Goal: Information Seeking & Learning: Learn about a topic

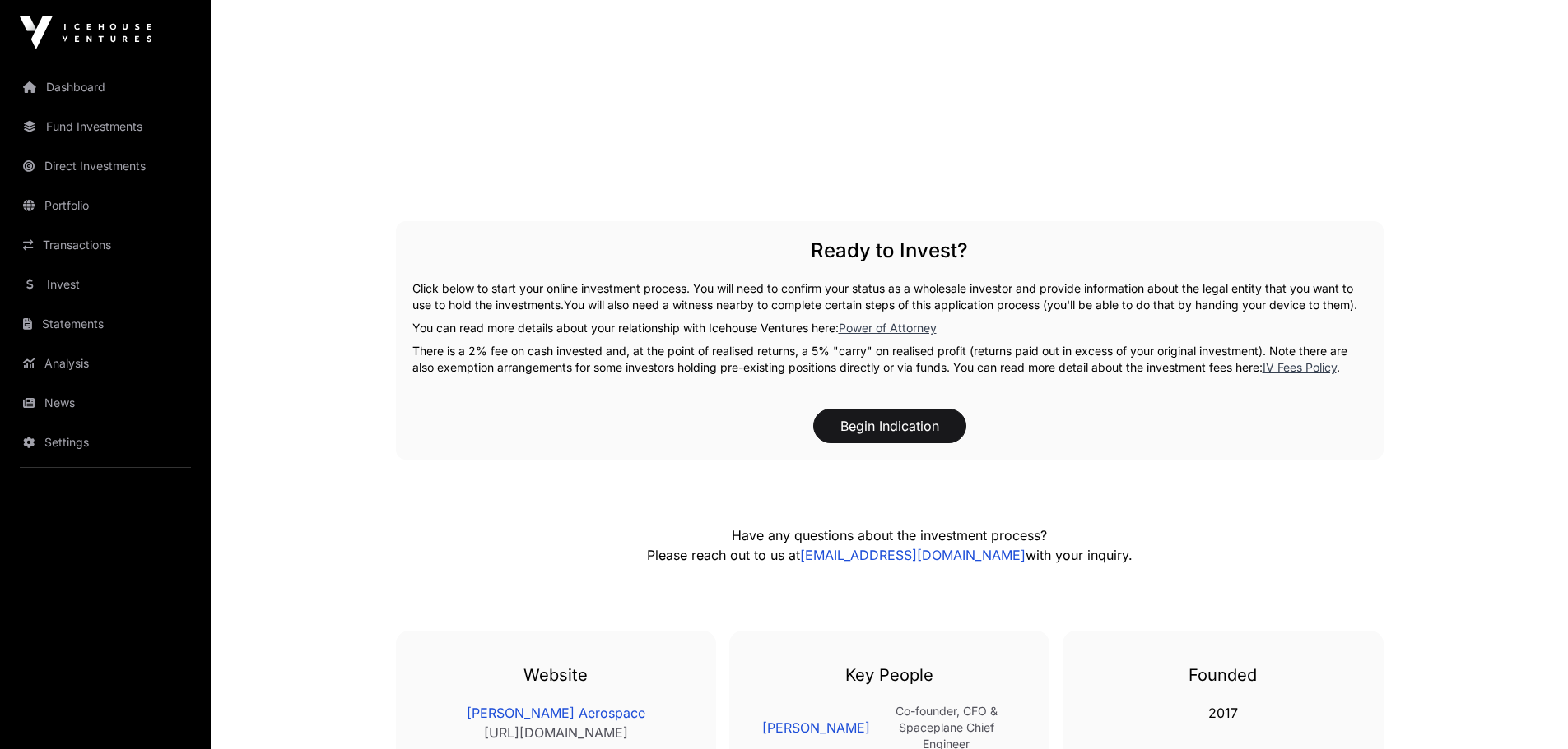
scroll to position [2397, 0]
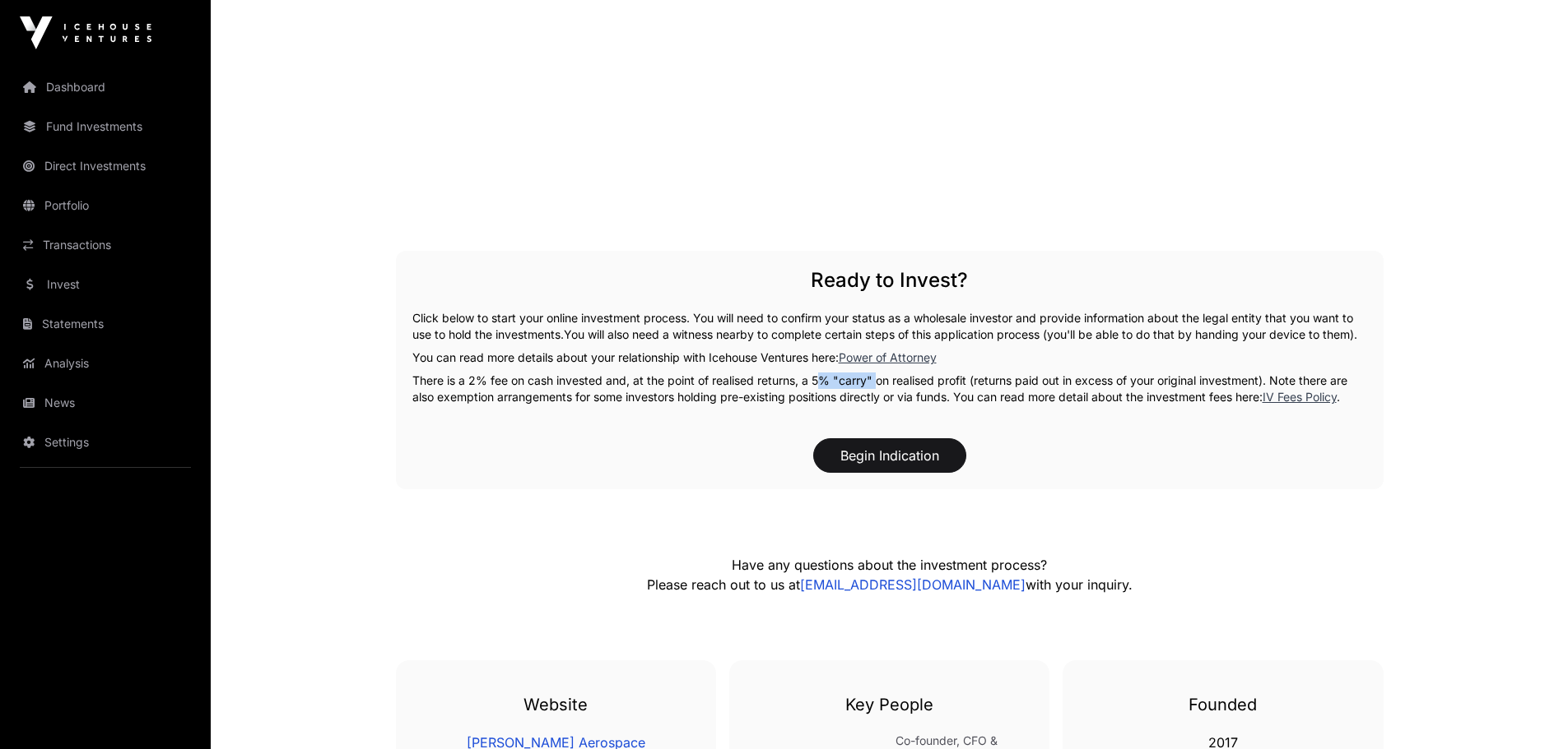
drag, startPoint x: 815, startPoint y: 393, endPoint x: 871, endPoint y: 395, distance: 56.0
click at [871, 395] on p "There is a 2% fee on cash invested and, at the point of realised returns, a 5% …" at bounding box center [890, 389] width 955 height 33
copy p "5% "carry""
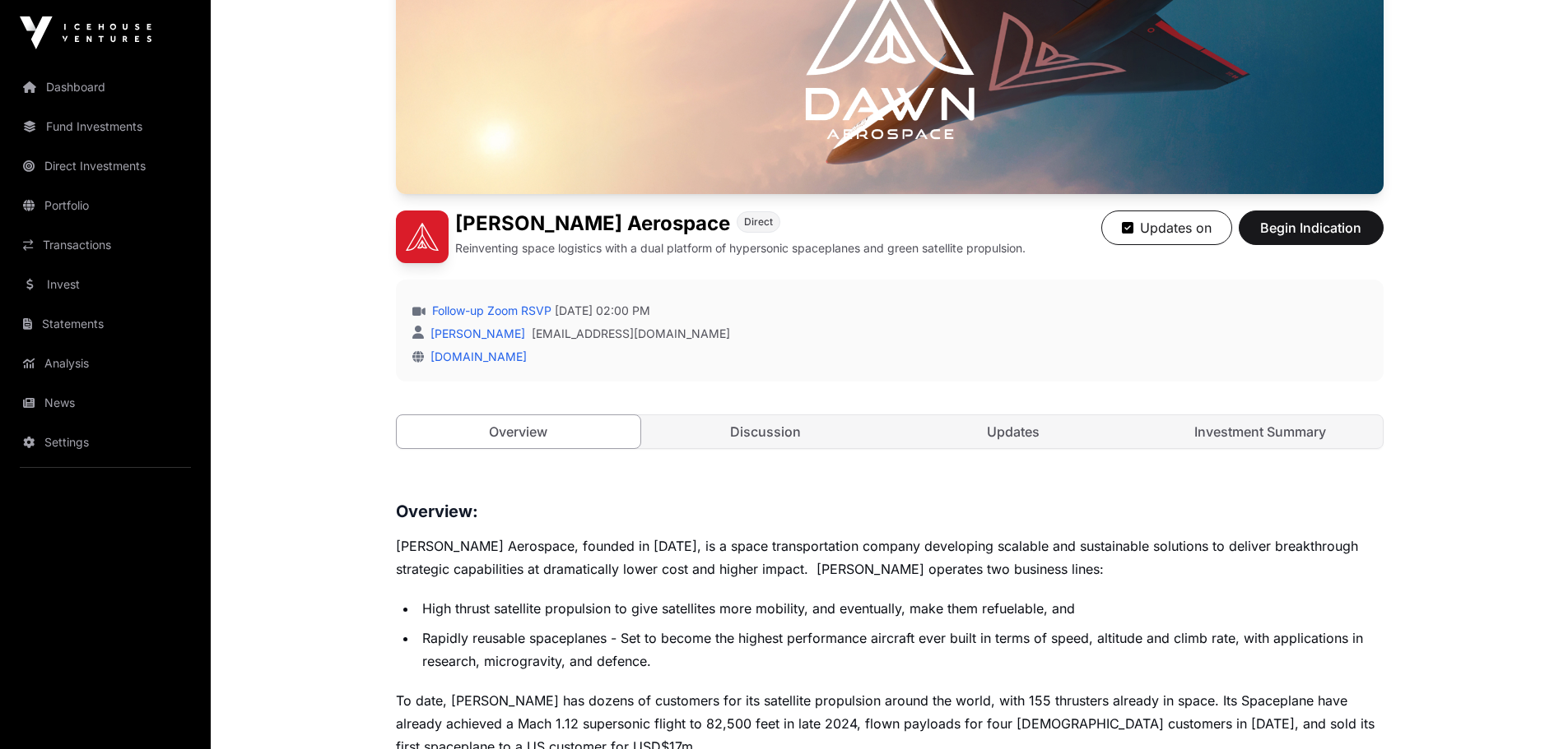
scroll to position [258, 0]
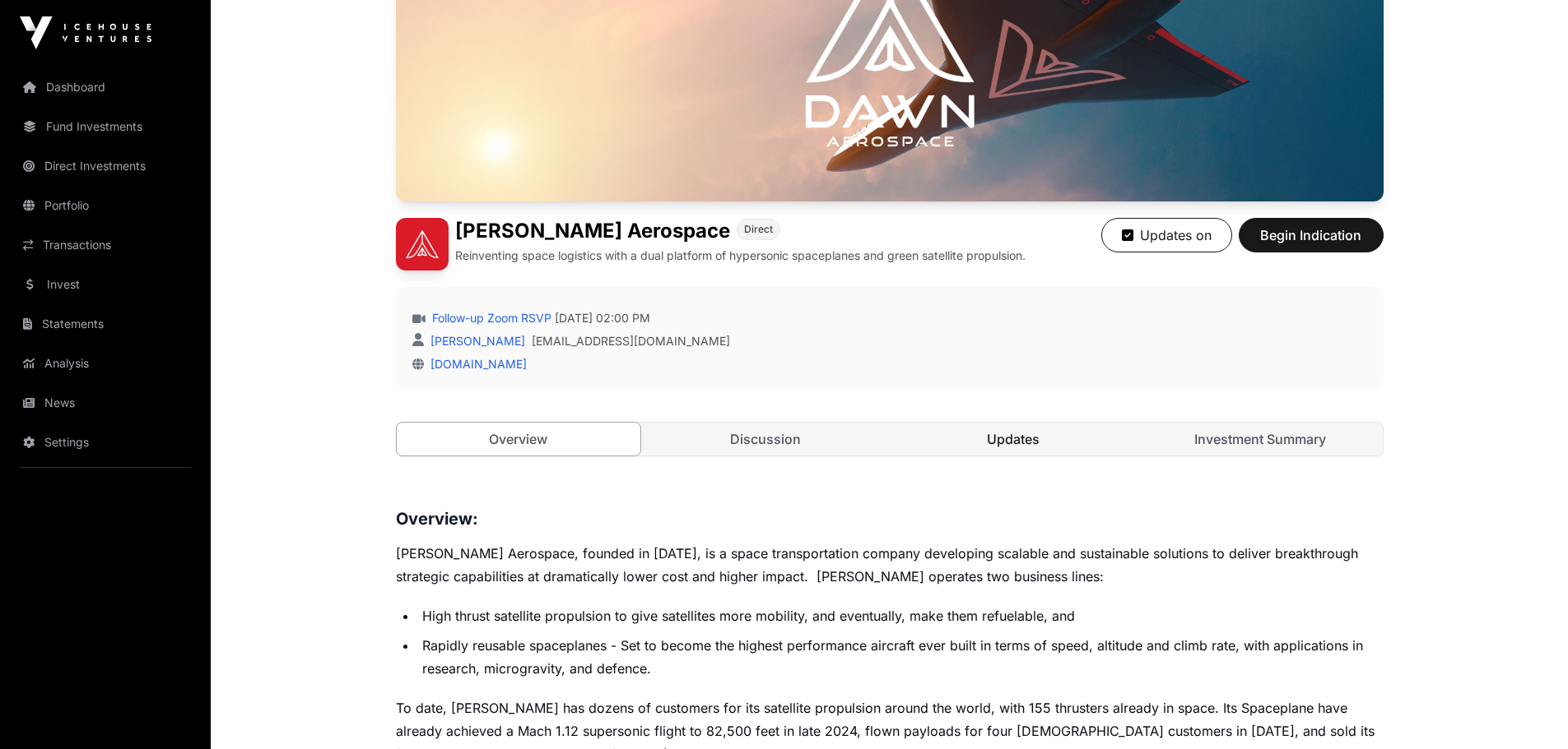
click at [979, 427] on link "Updates" at bounding box center [1014, 439] width 244 height 33
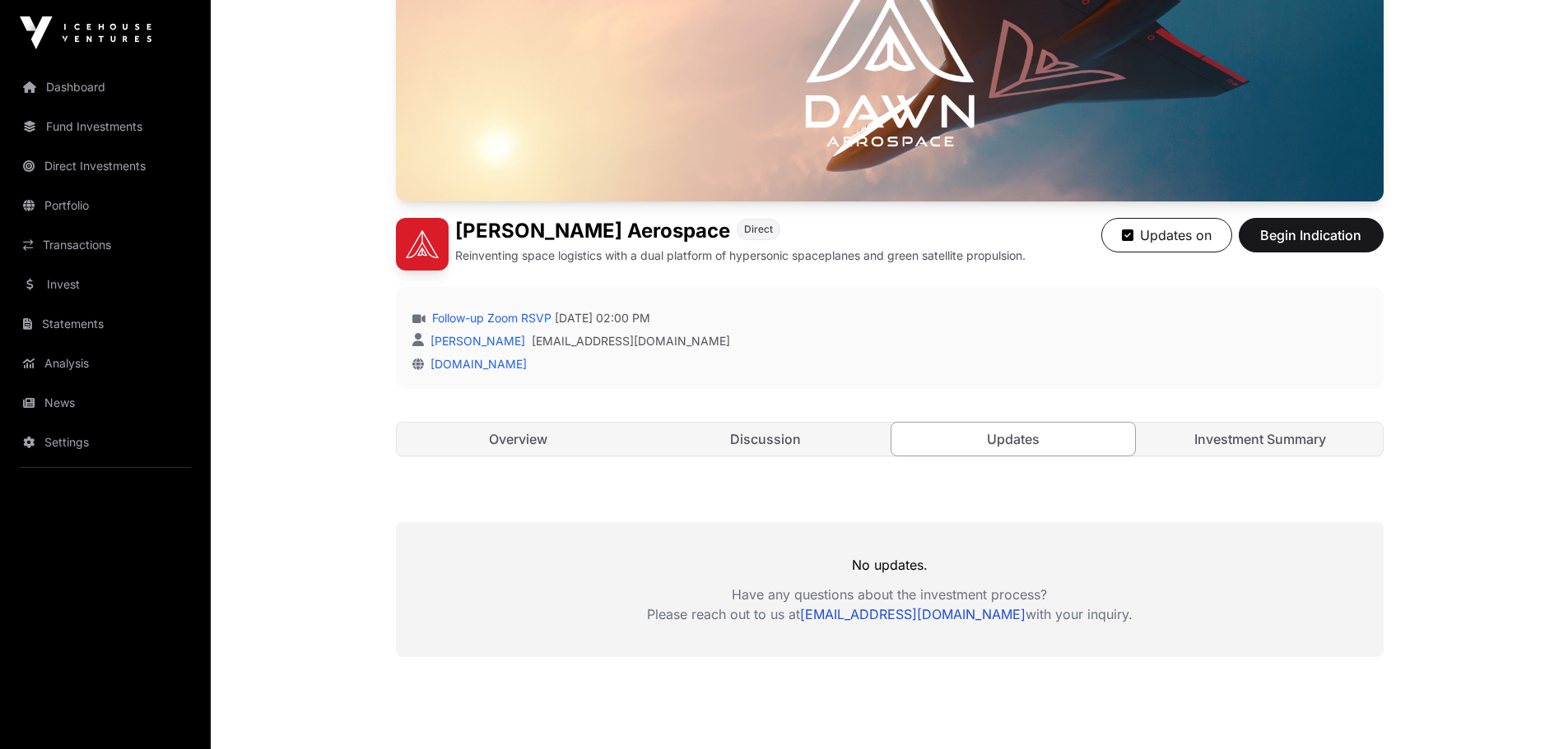
click at [971, 438] on link "Updates" at bounding box center [1014, 439] width 246 height 34
click at [771, 423] on link "Discussion" at bounding box center [766, 439] width 244 height 33
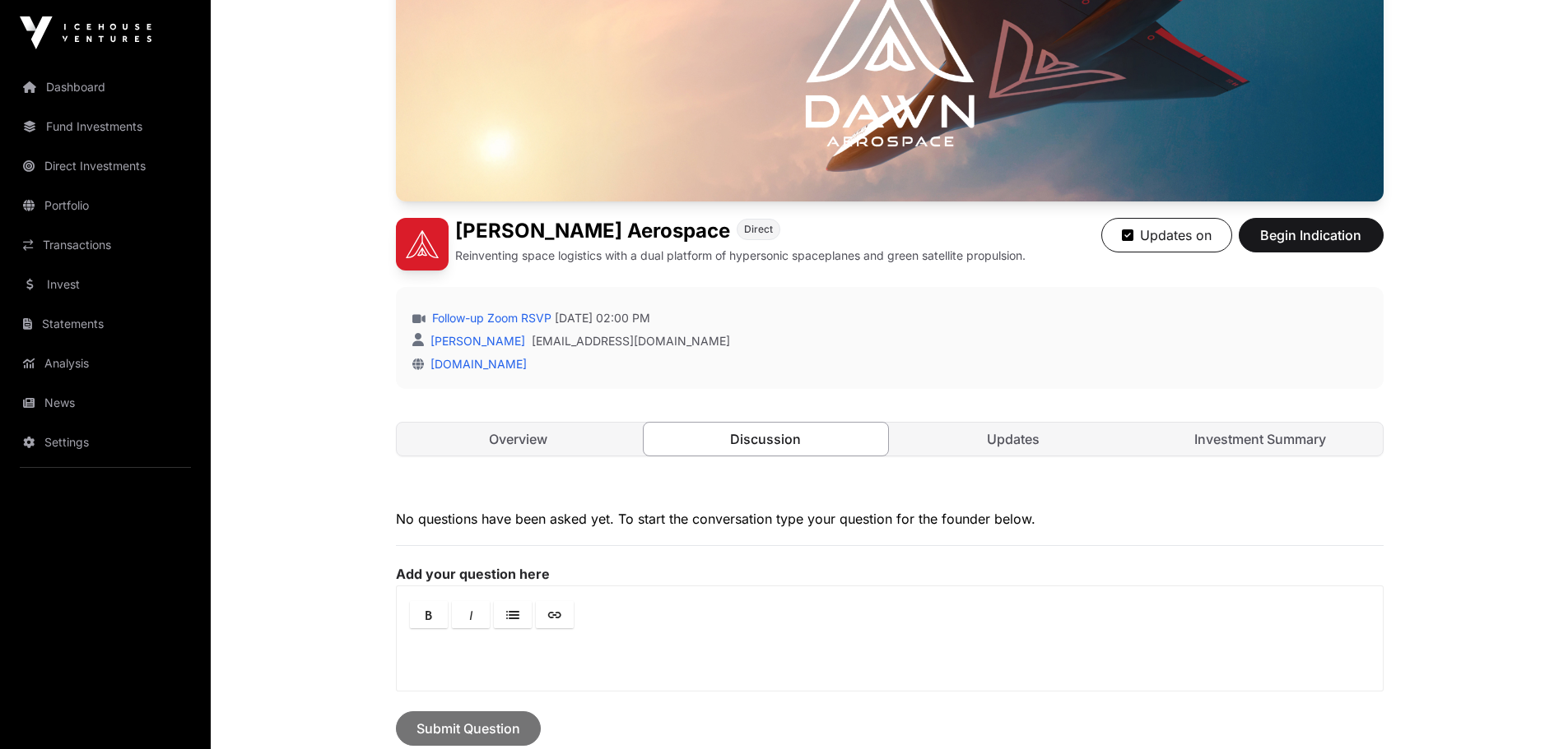
click at [778, 434] on link "Discussion" at bounding box center [766, 439] width 246 height 34
click at [1250, 446] on link "Investment Summary" at bounding box center [1260, 439] width 244 height 33
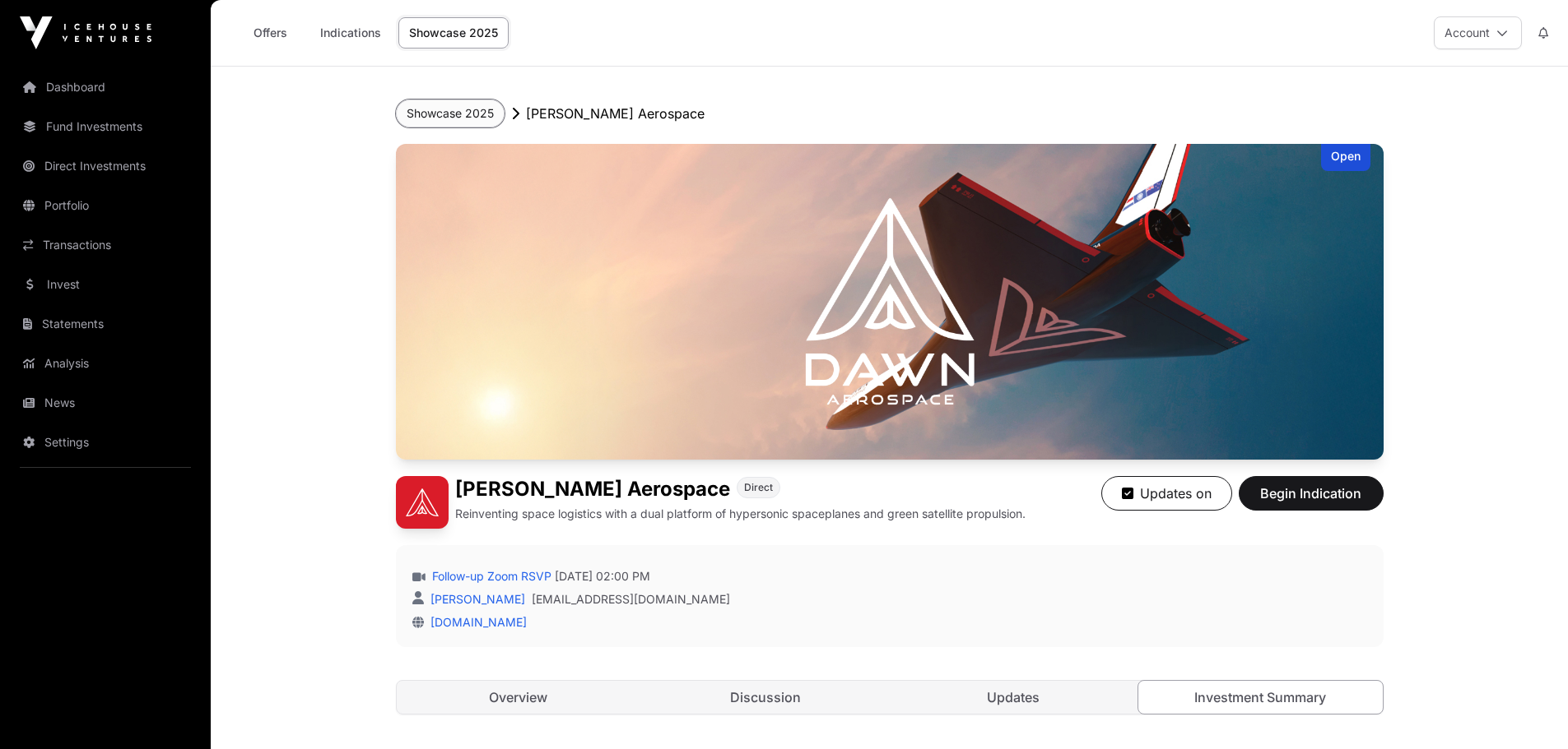
click at [439, 114] on button "Showcase 2025" at bounding box center [450, 113] width 109 height 28
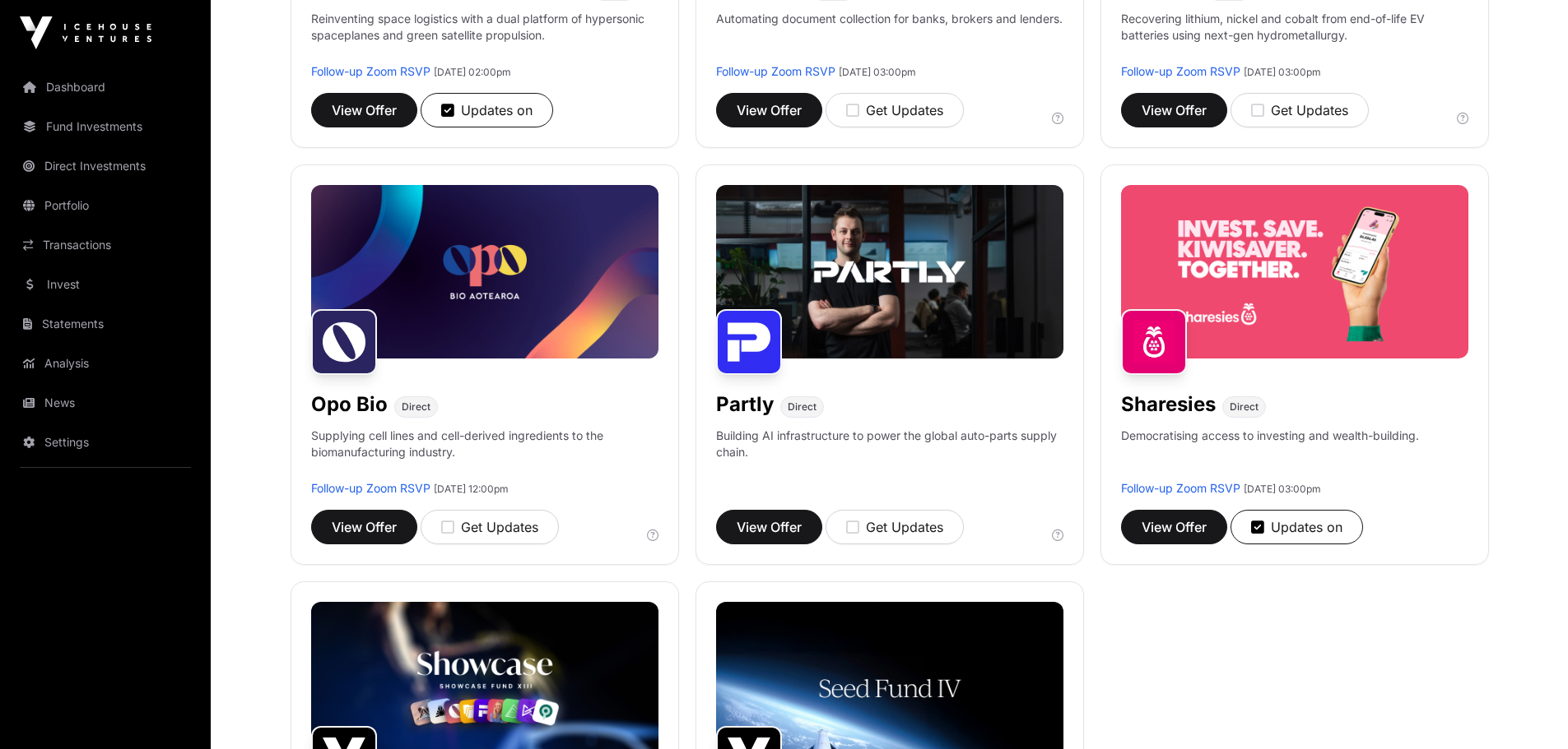
scroll to position [987, 0]
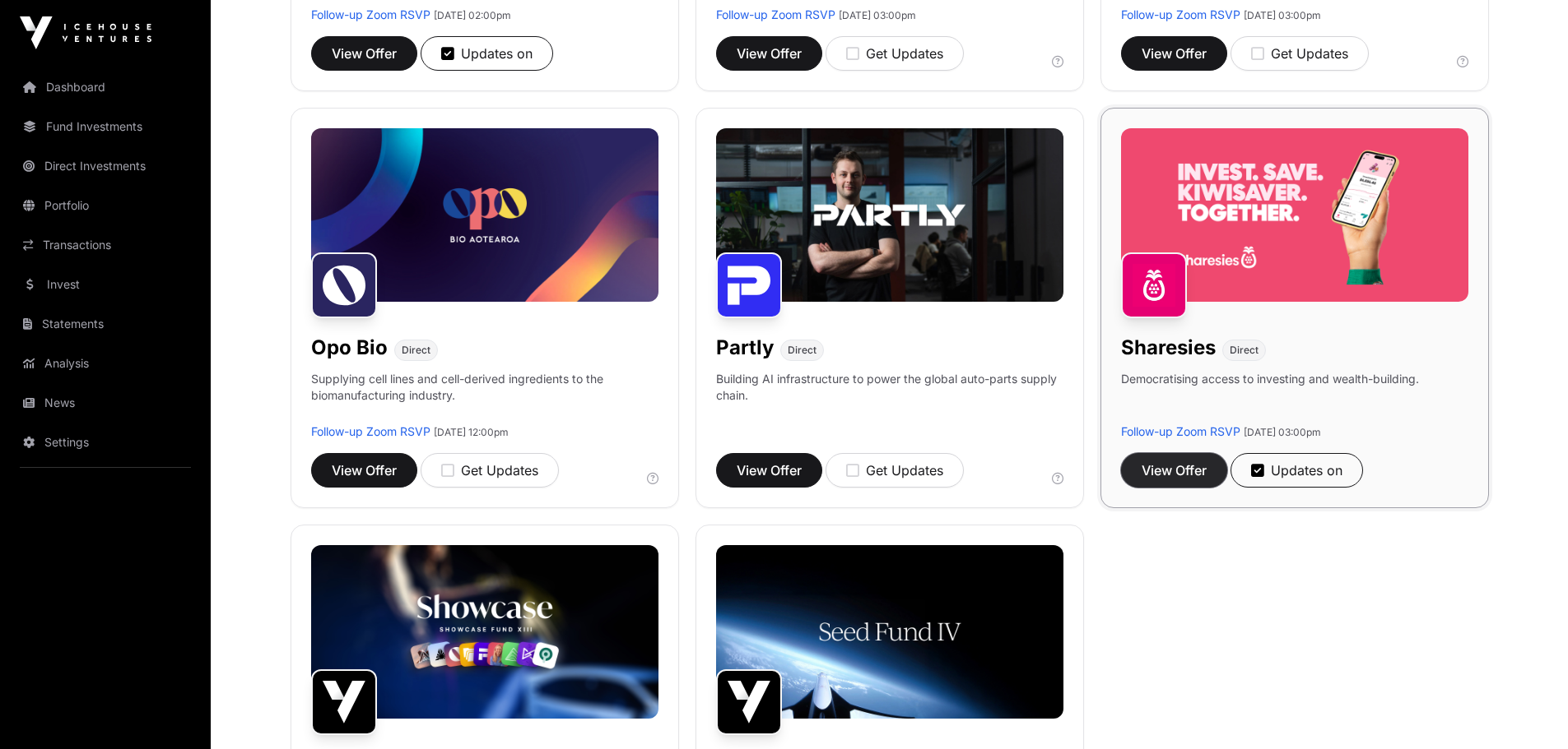
click at [1176, 473] on span "View Offer" at bounding box center [1174, 471] width 65 height 20
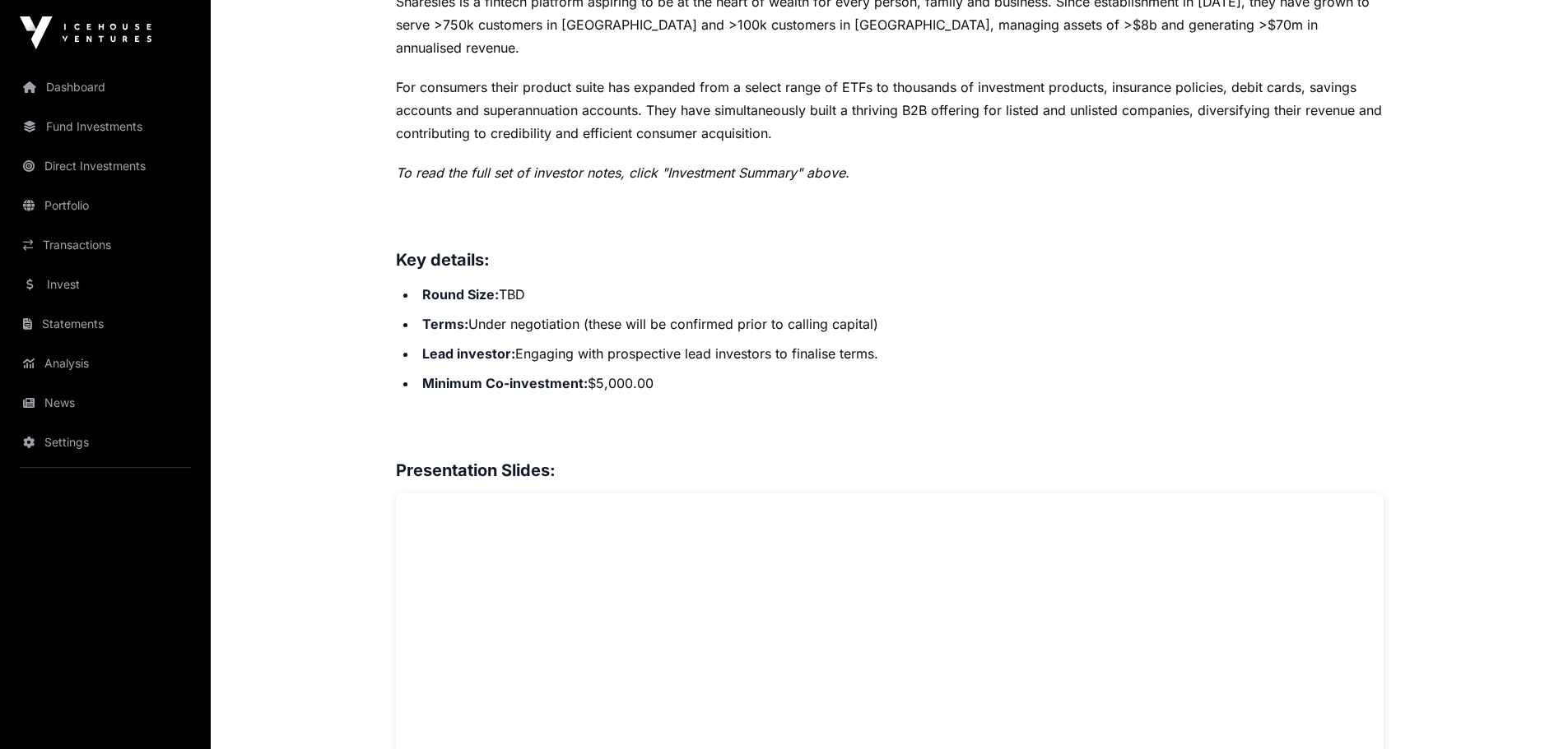
scroll to position [493, 0]
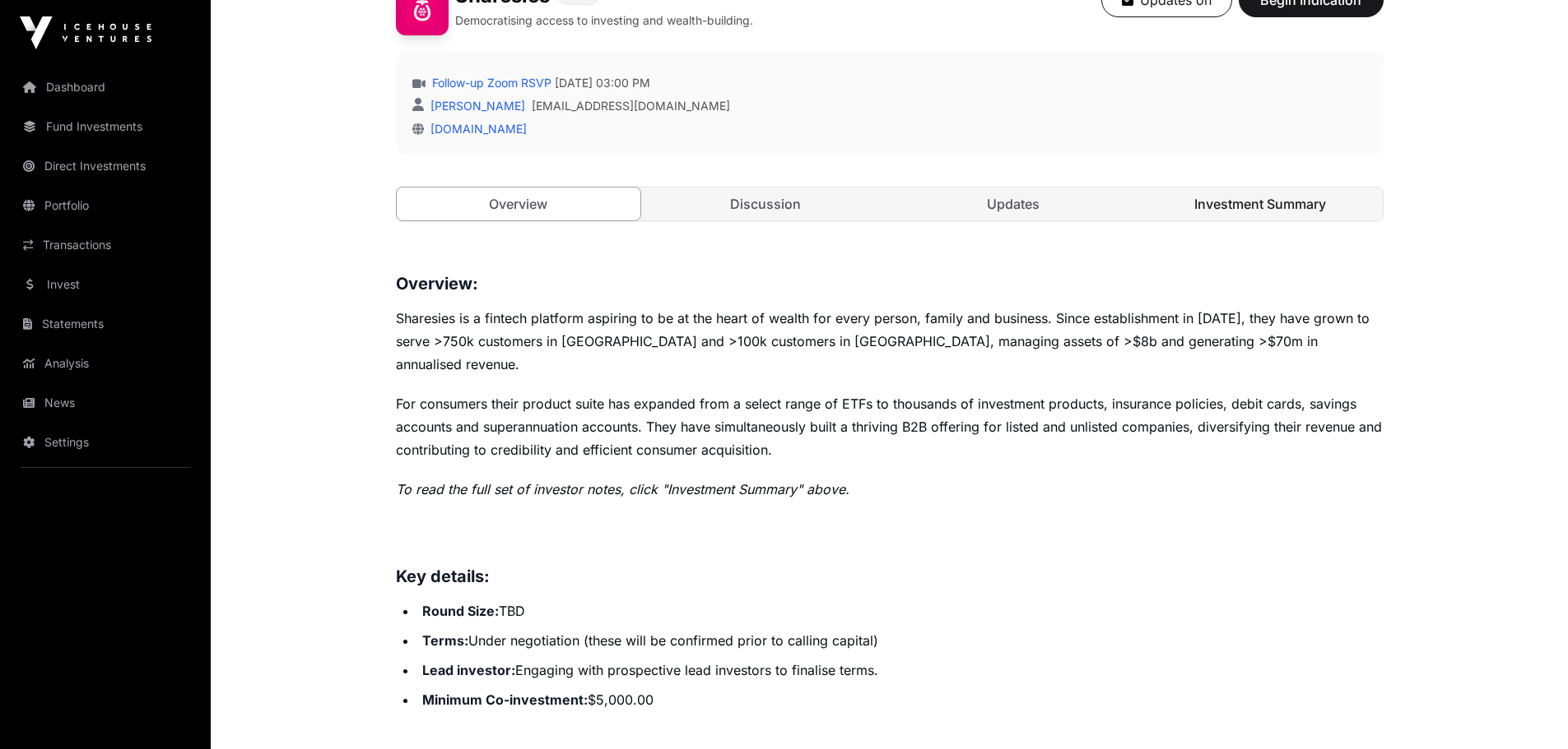
click at [1219, 206] on link "Investment Summary" at bounding box center [1260, 203] width 244 height 33
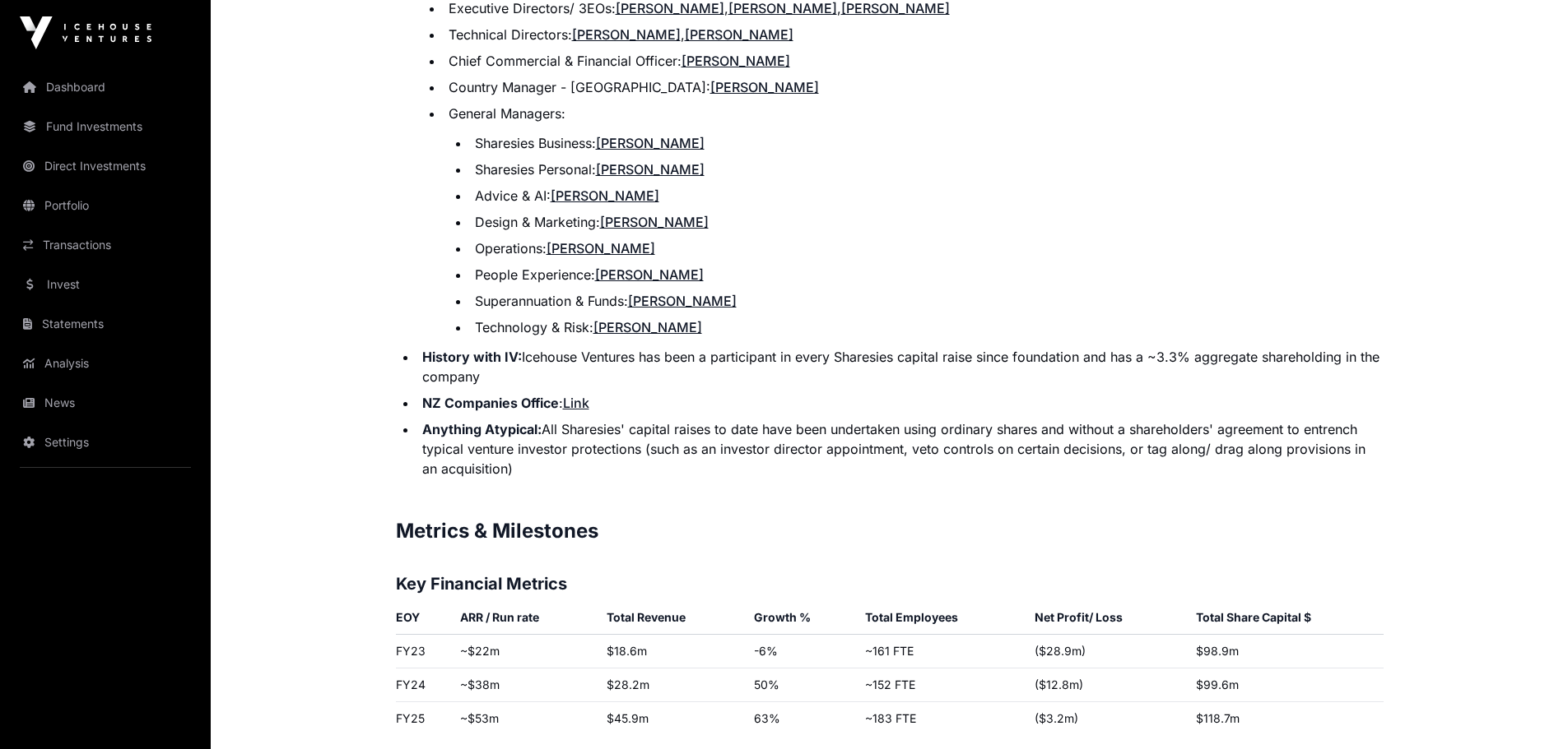
scroll to position [2466, 0]
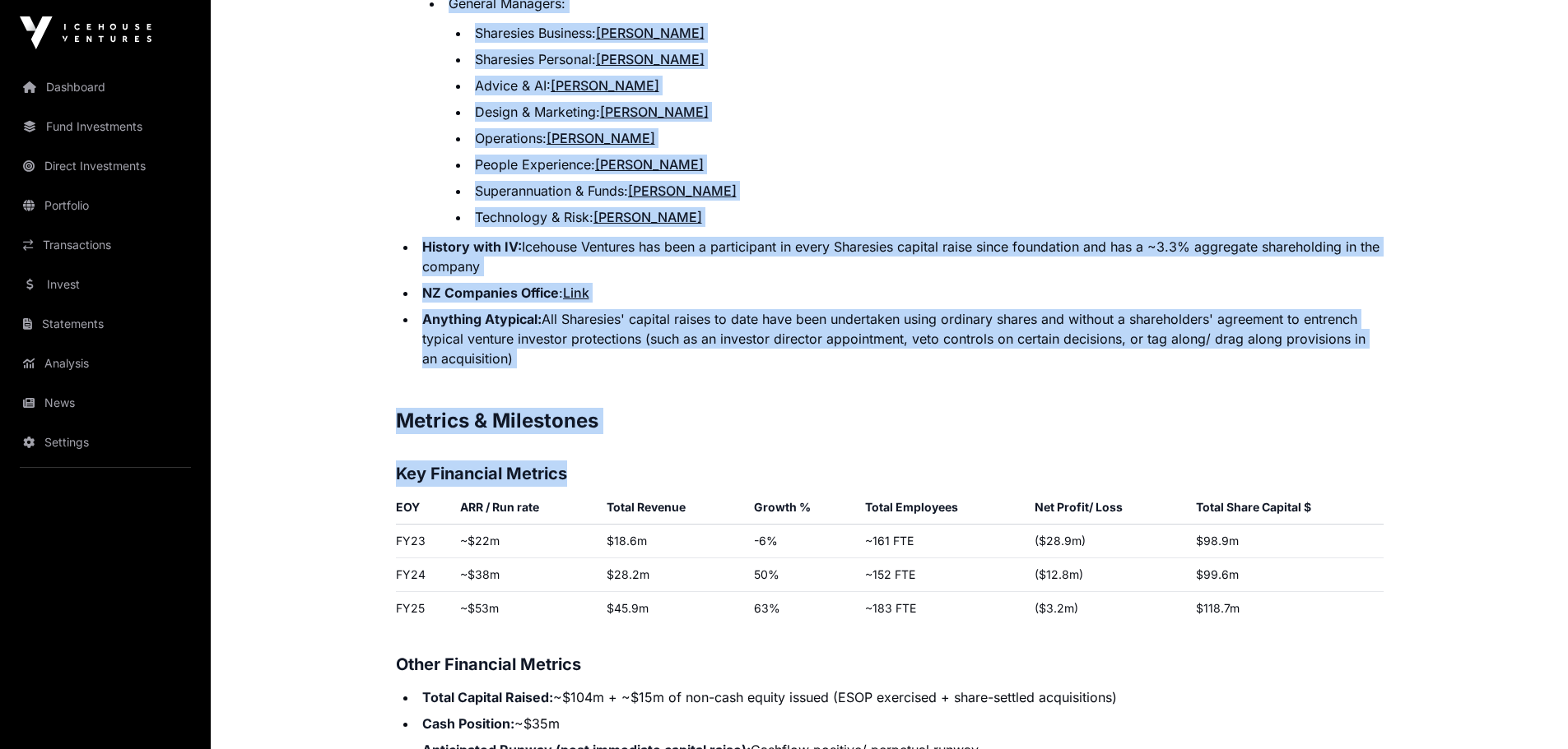
drag, startPoint x: 395, startPoint y: 334, endPoint x: 768, endPoint y: 452, distance: 391.2
click at [768, 452] on p "Contents Introduction Round Overview Company Overview Metrics & Milestones High…" at bounding box center [889, 349] width 988 height 3652
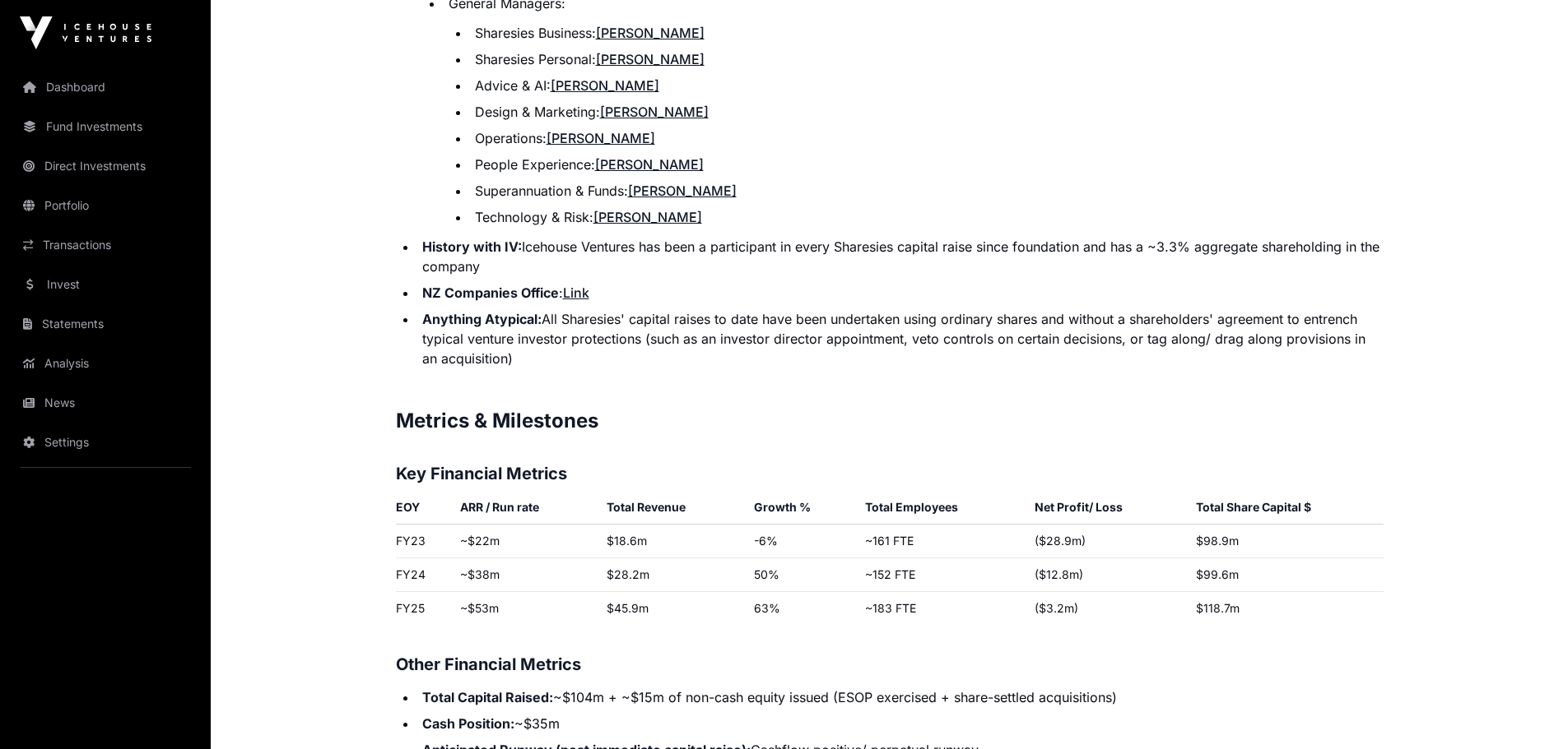
click at [336, 511] on main "Showcase 2025 Sharesies Open Sharesies Direct Democratising access to investing…" at bounding box center [889, 24] width 1357 height 4848
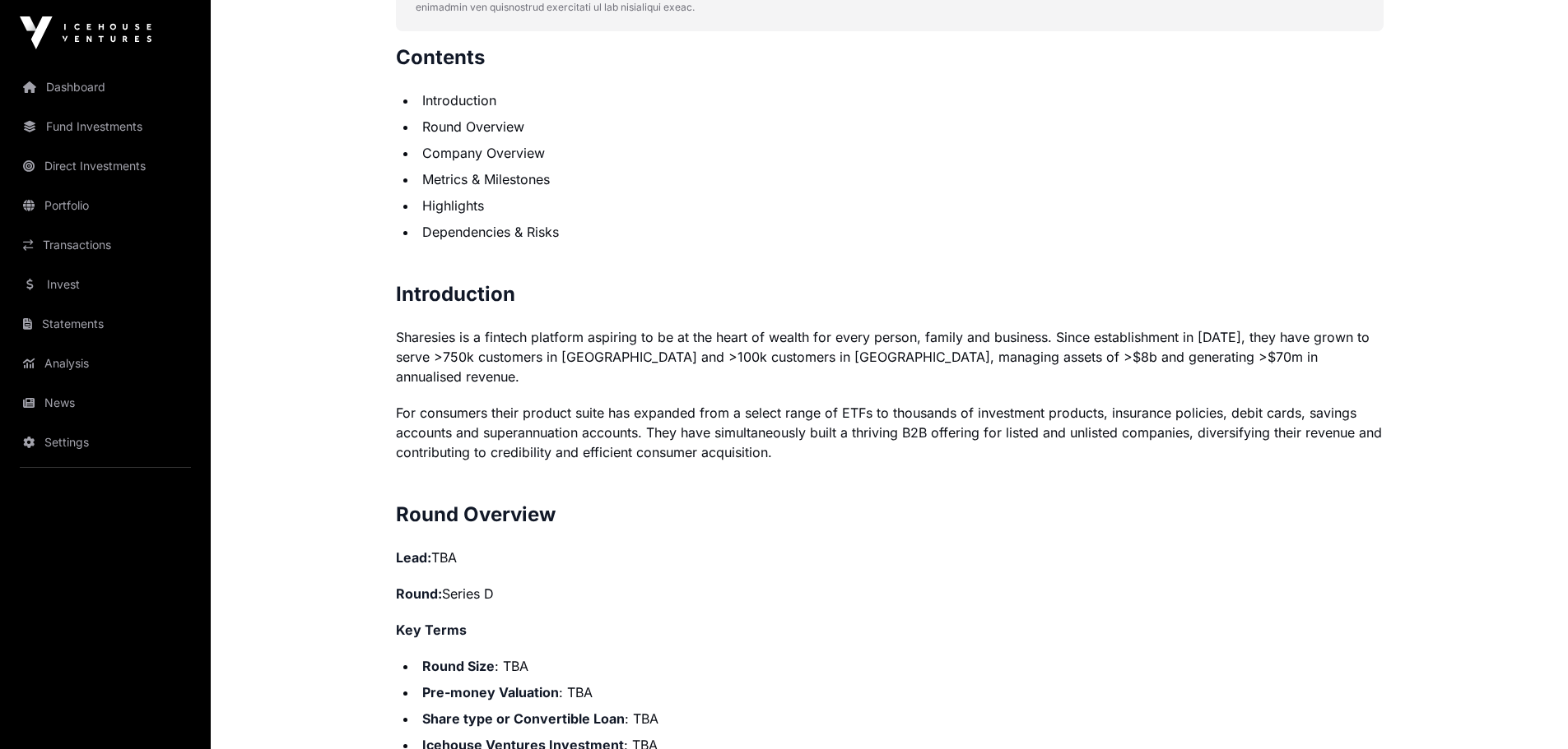
scroll to position [813, 0]
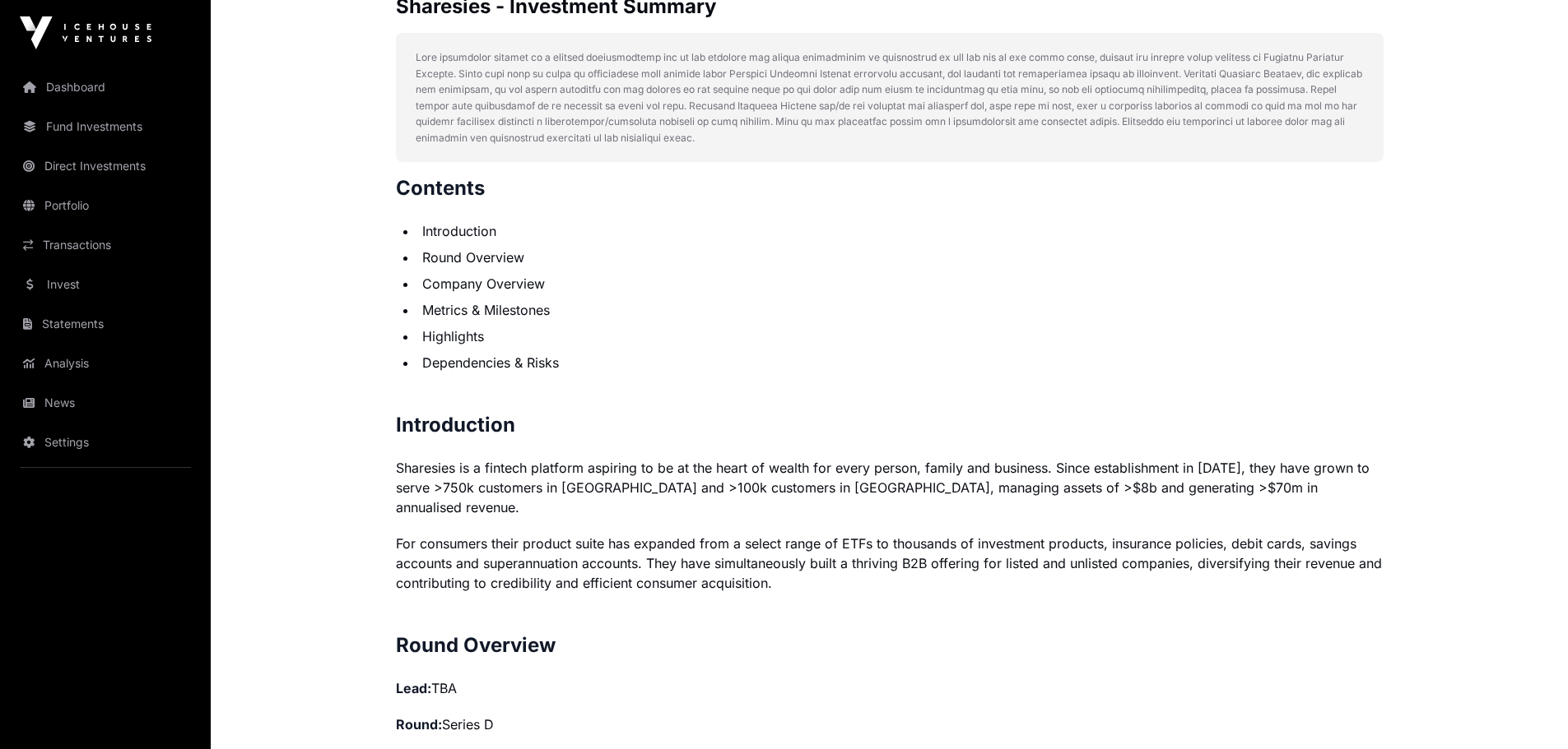
drag, startPoint x: 830, startPoint y: 467, endPoint x: 380, endPoint y: 182, distance: 532.7
click at [527, 534] on p "For consumers their product suite has expanded from a select range of ETFs to t…" at bounding box center [889, 563] width 988 height 59
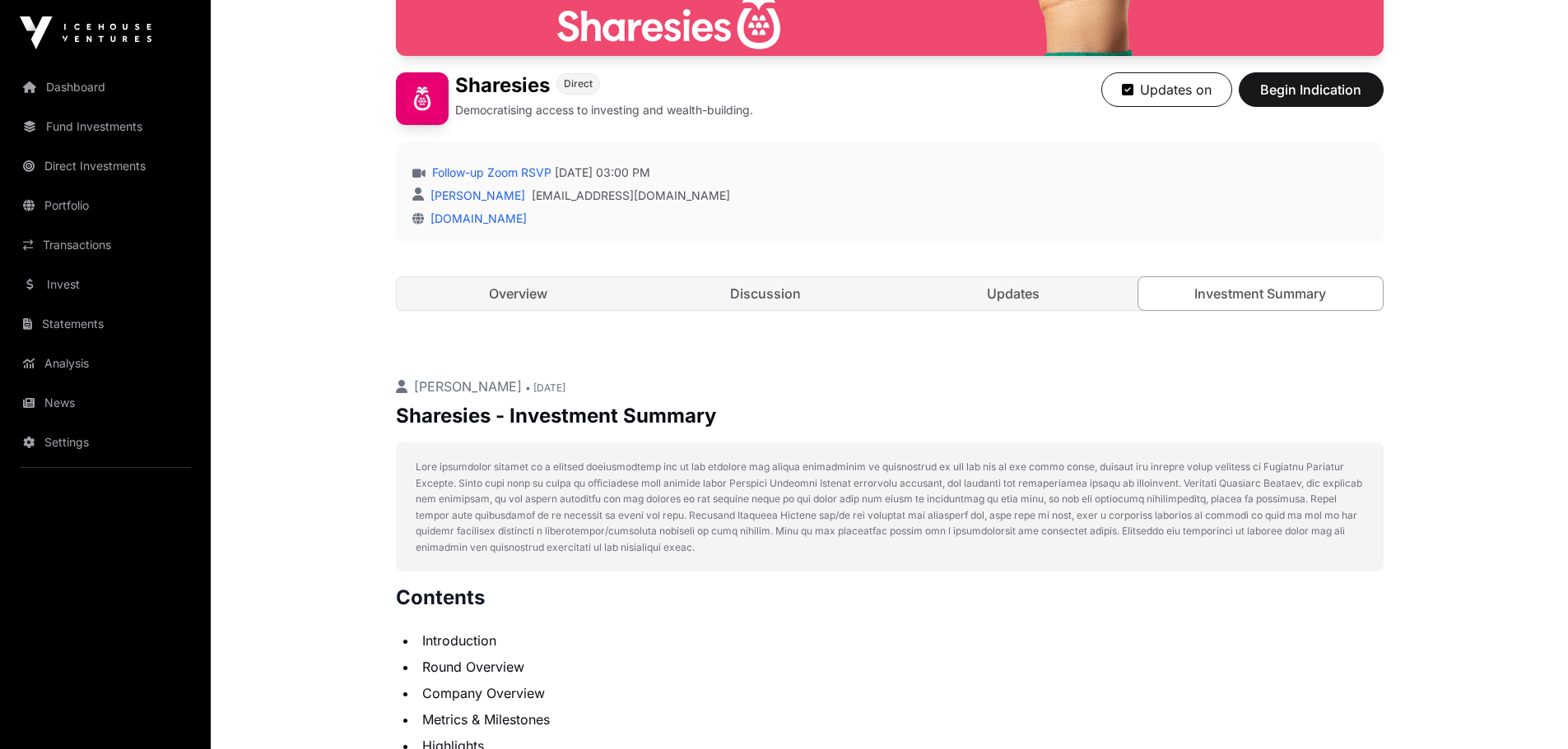
scroll to position [411, 0]
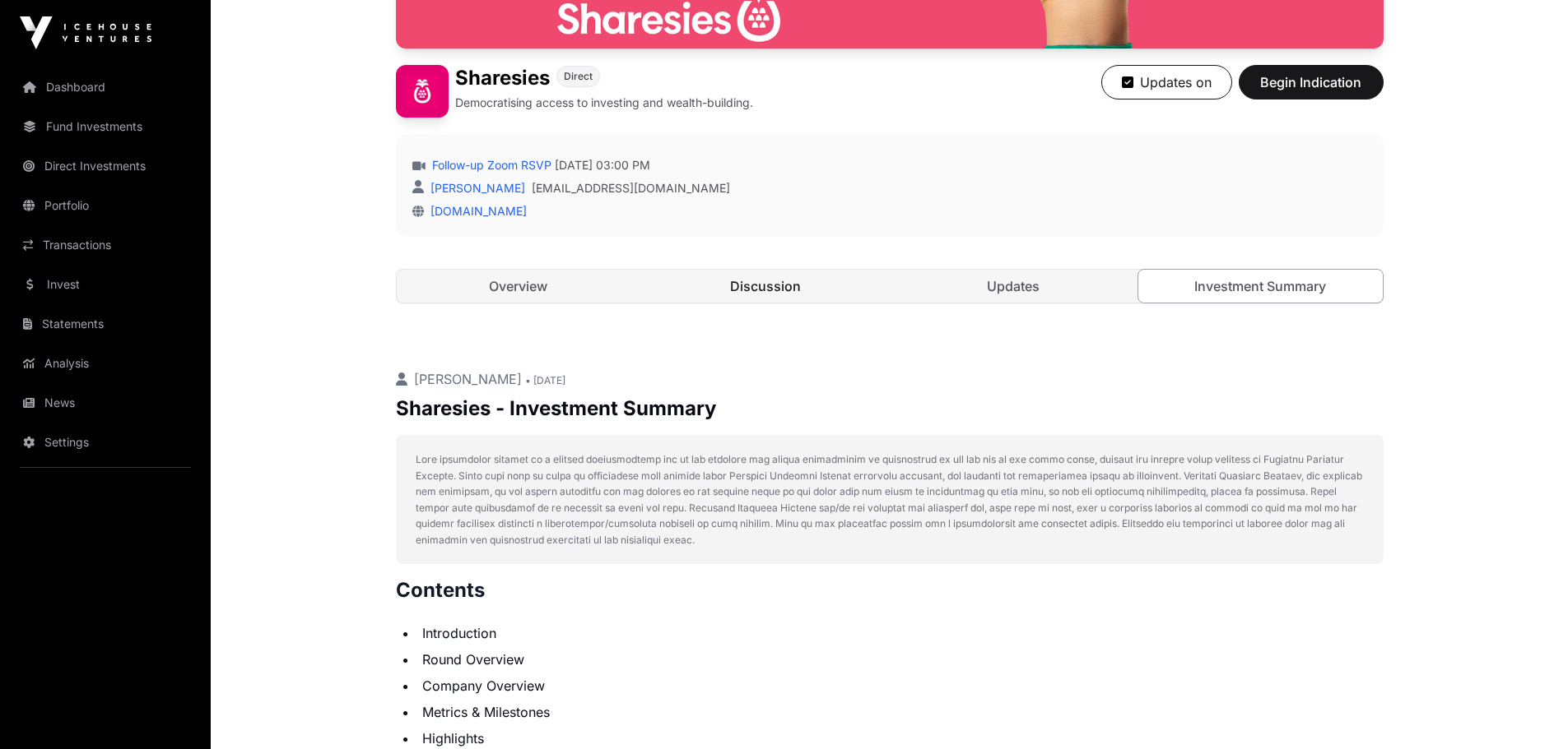
click at [765, 289] on link "Discussion" at bounding box center [766, 286] width 244 height 33
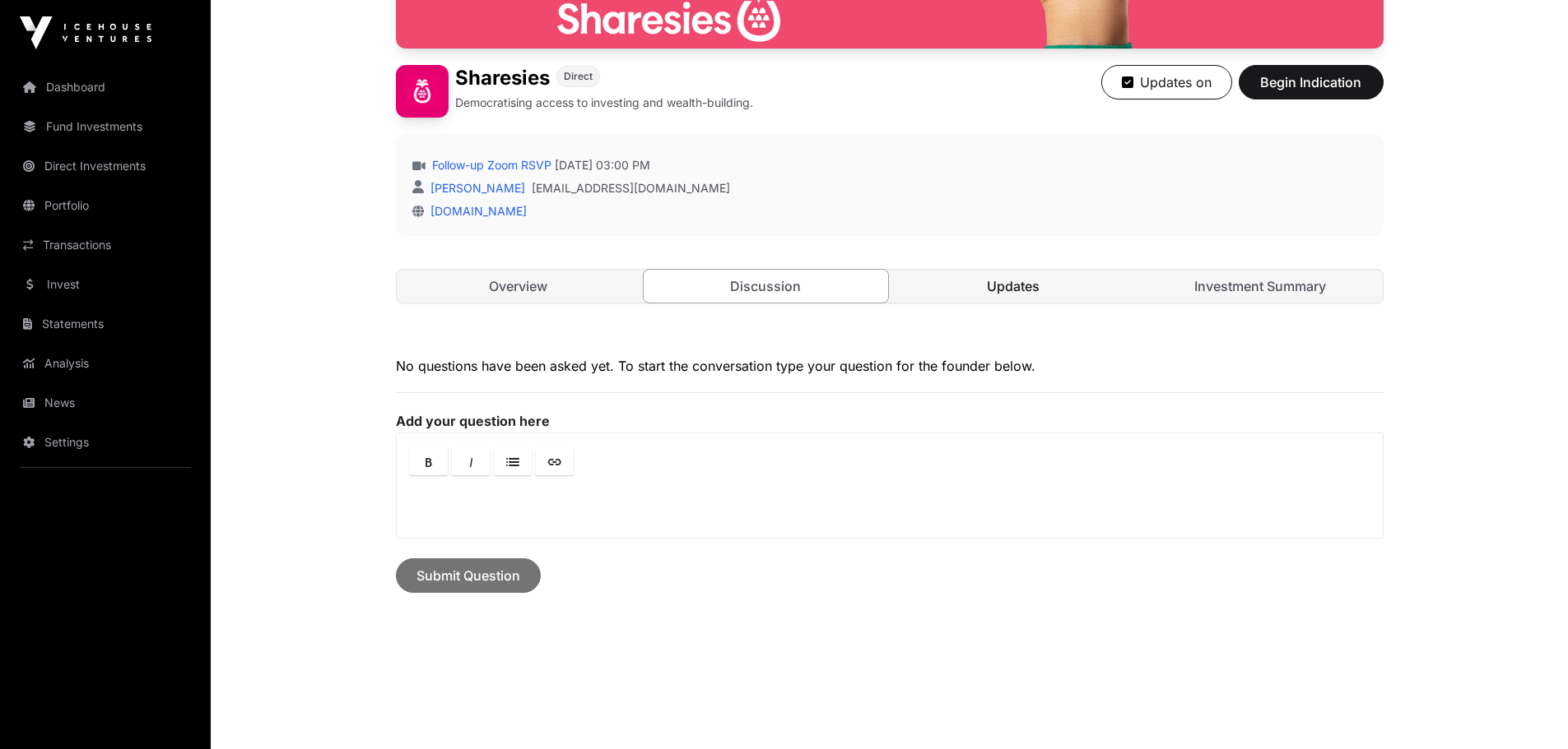
click at [937, 283] on link "Updates" at bounding box center [1014, 286] width 244 height 33
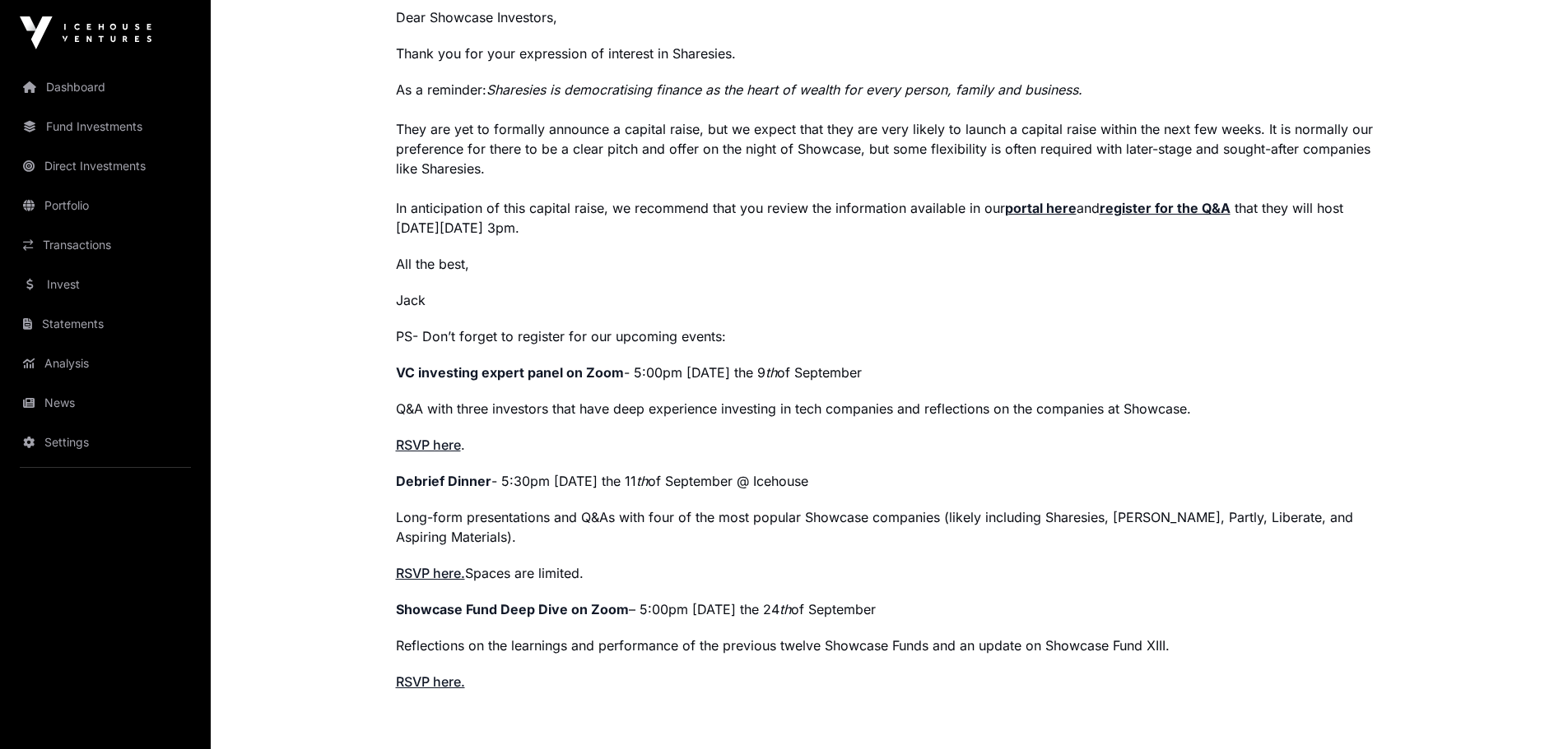
scroll to position [904, 0]
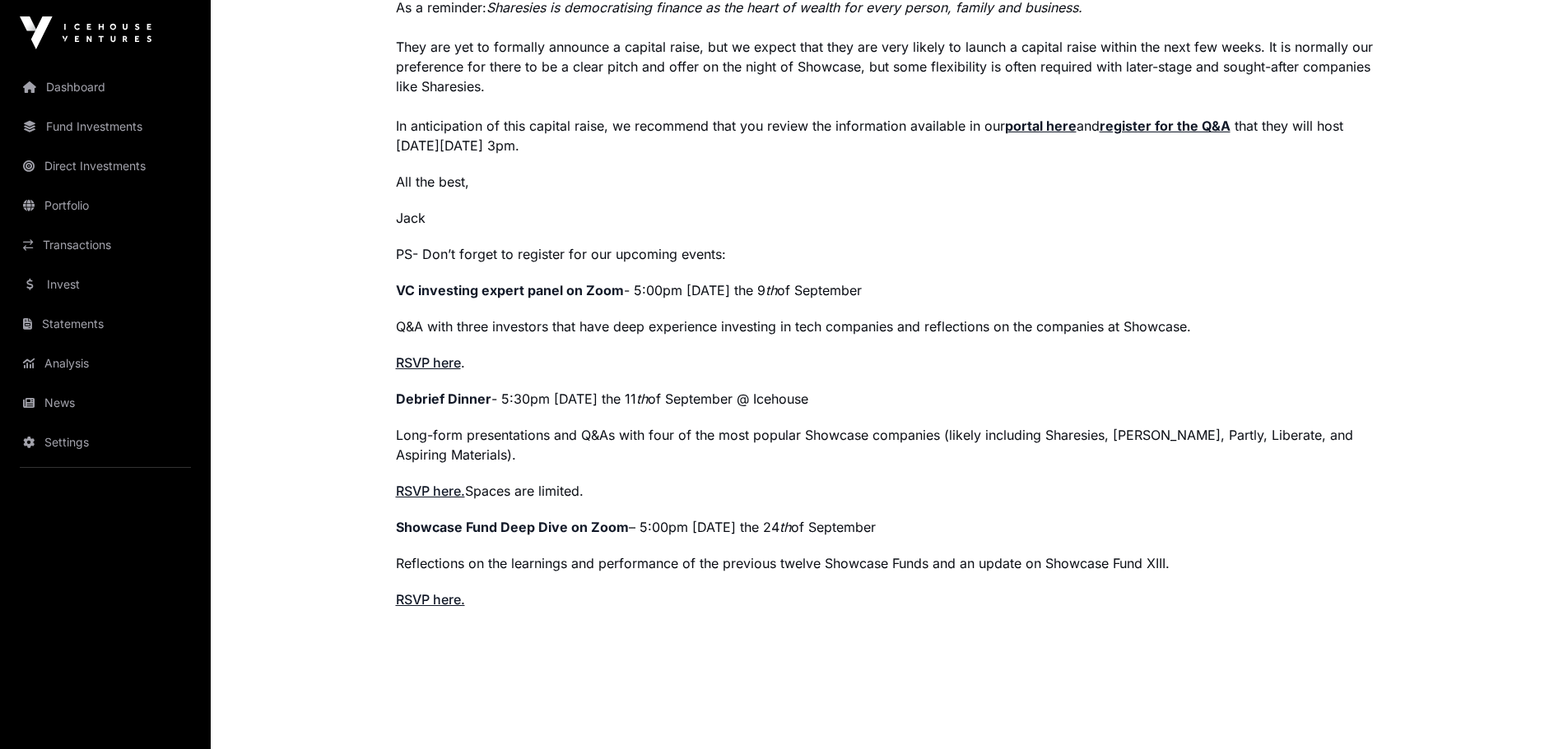
click at [417, 494] on link "RSVP here." at bounding box center [430, 492] width 69 height 17
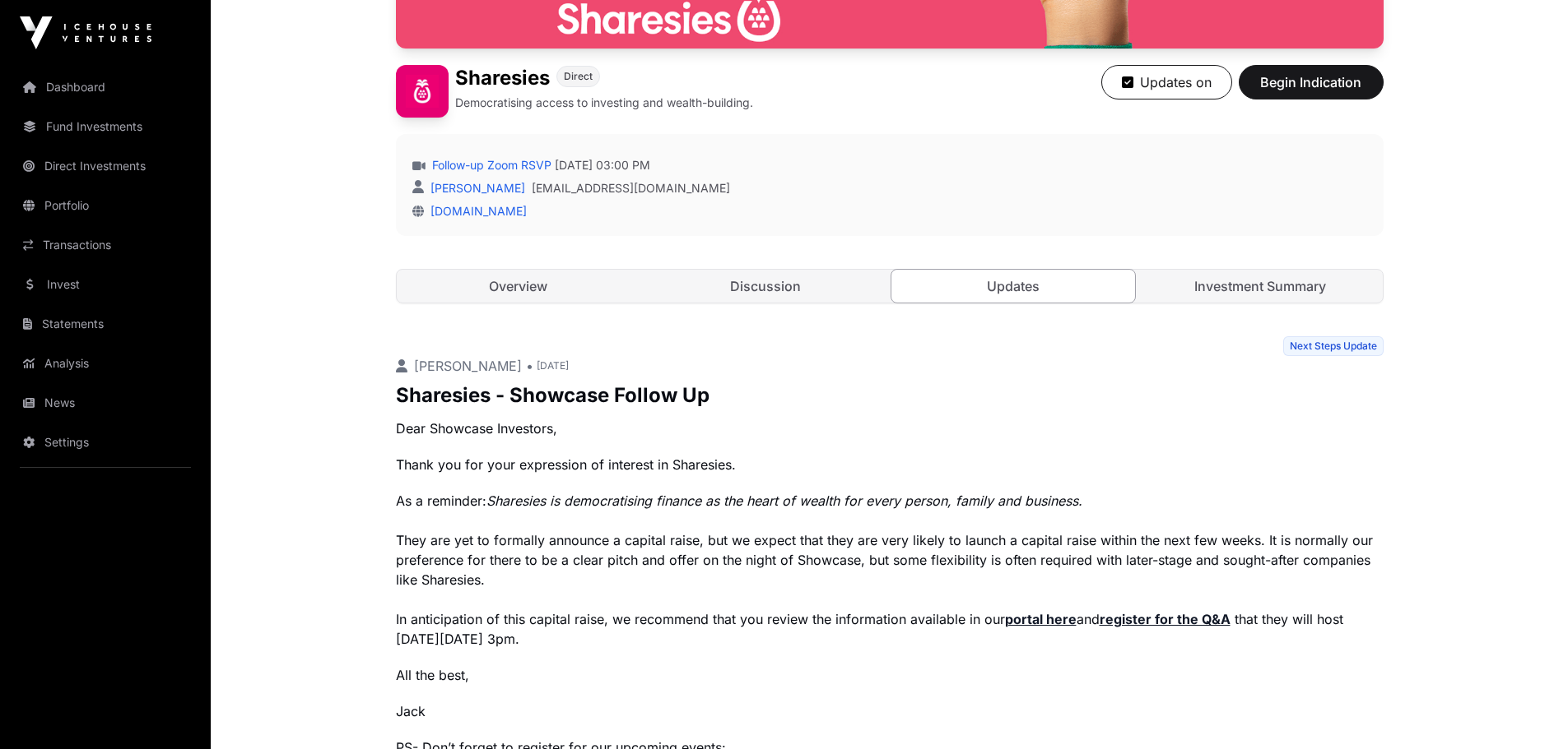
scroll to position [410, 0]
click at [561, 284] on link "Overview" at bounding box center [518, 288] width 244 height 33
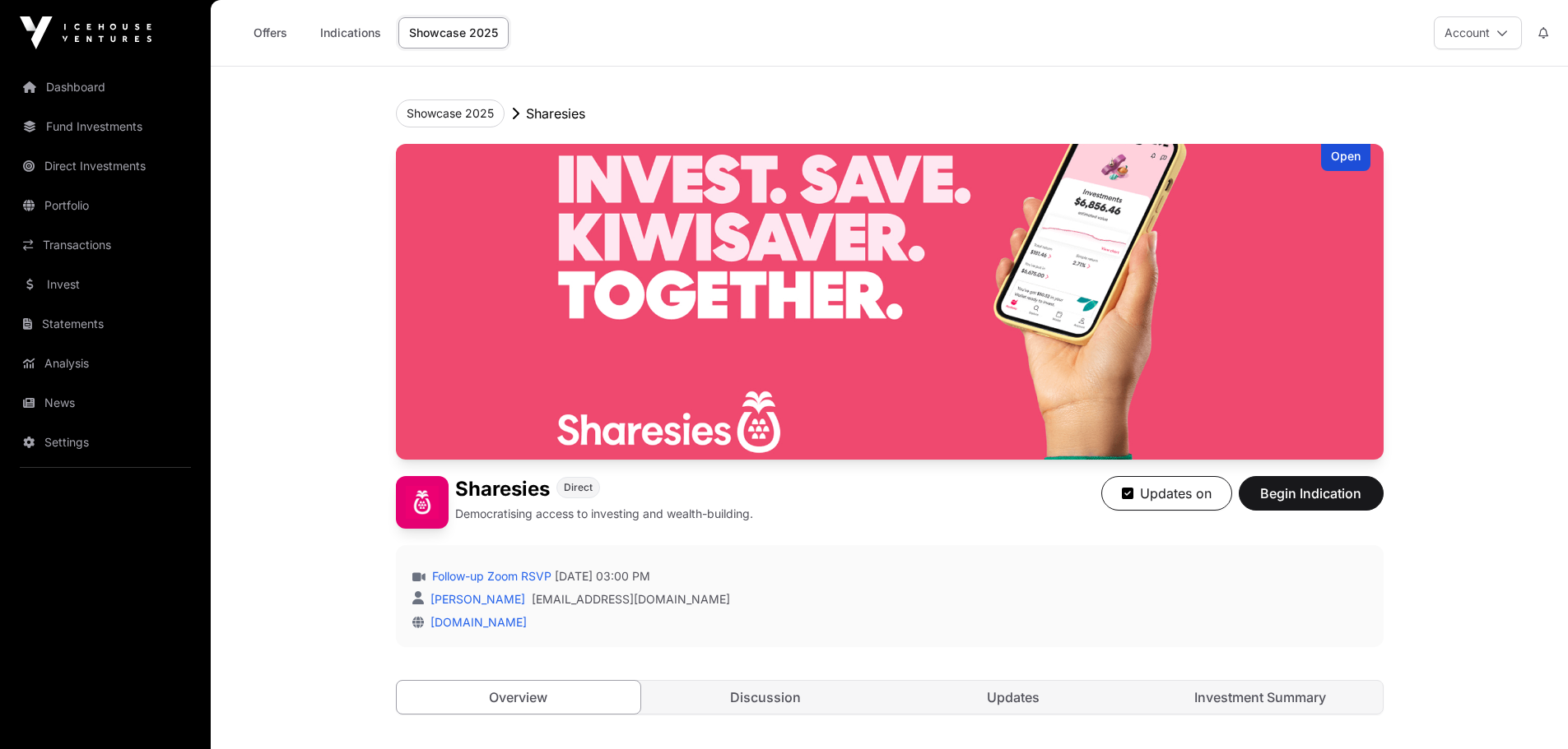
click at [439, 26] on link "Showcase 2025" at bounding box center [453, 33] width 110 height 31
click at [472, 117] on button "Showcase 2025" at bounding box center [450, 113] width 109 height 28
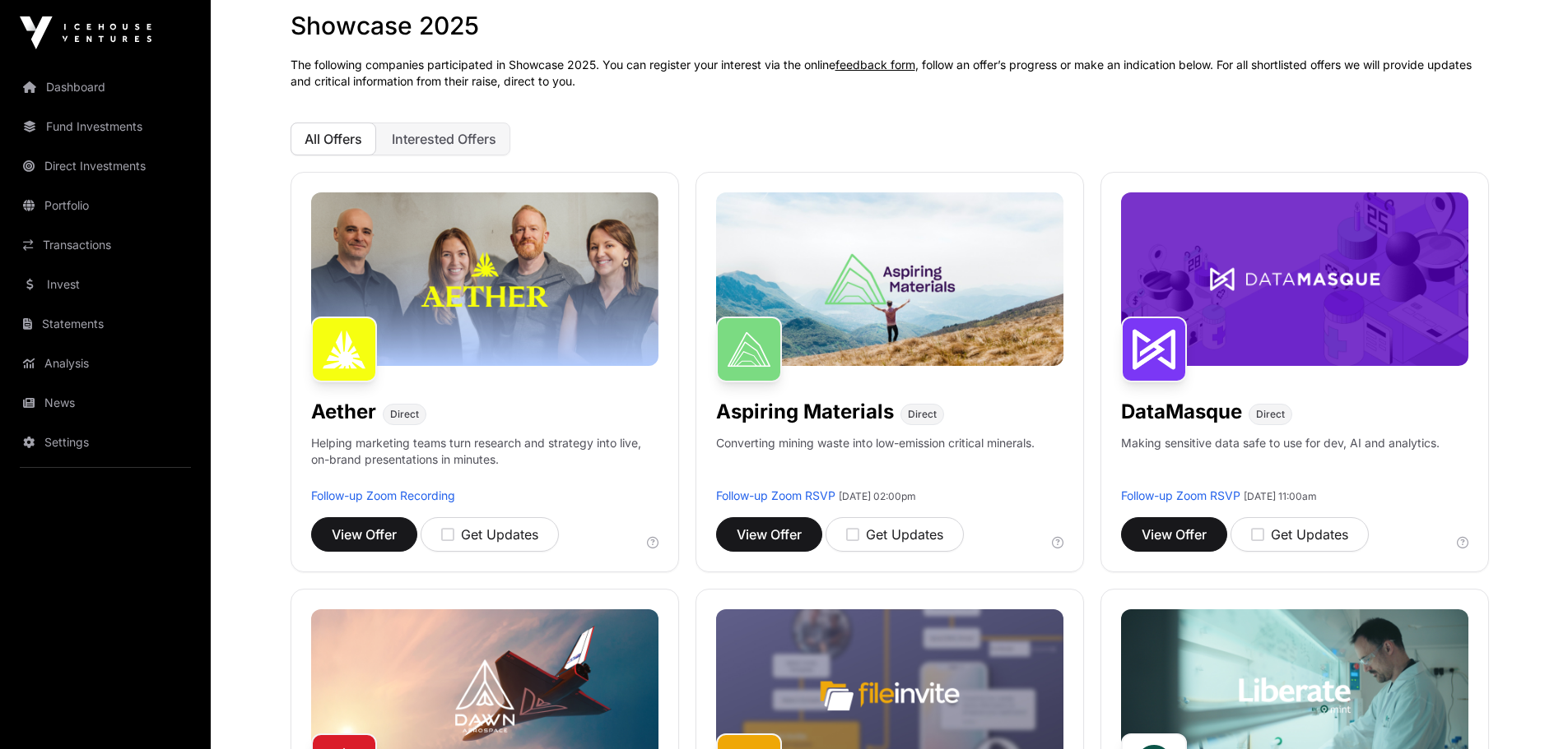
scroll to position [82, 0]
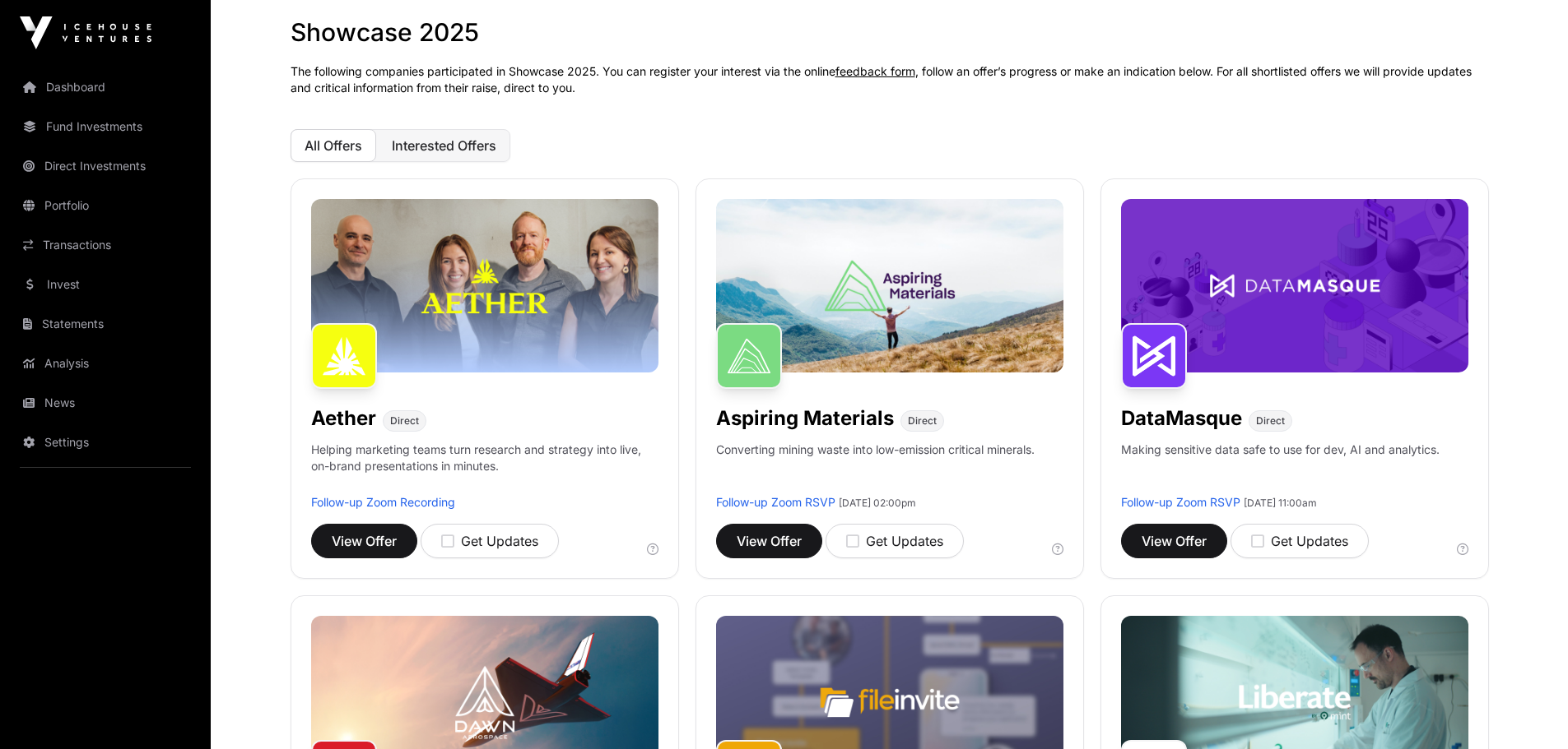
click at [416, 145] on span "Interested Offers" at bounding box center [443, 145] width 105 height 17
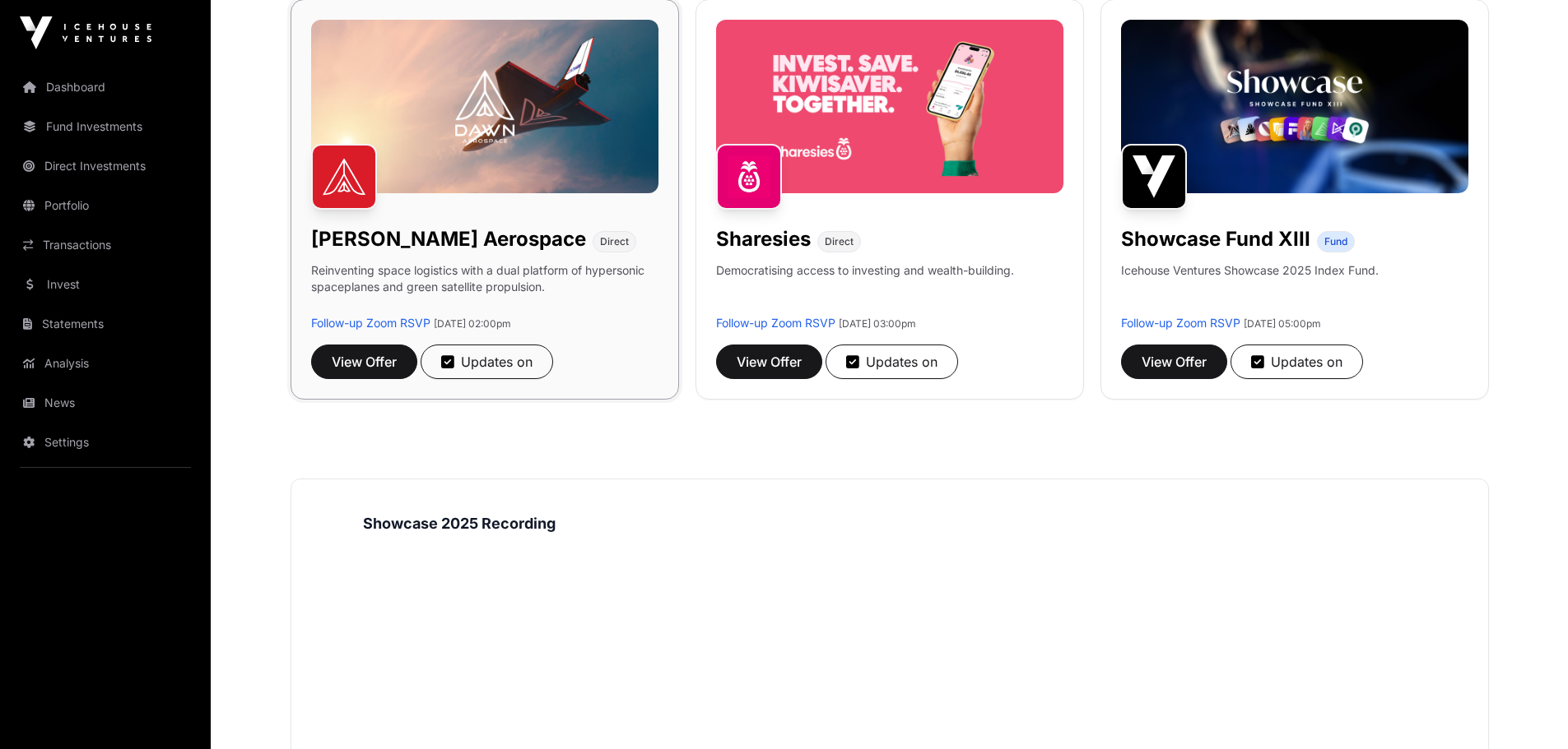
scroll to position [247, 0]
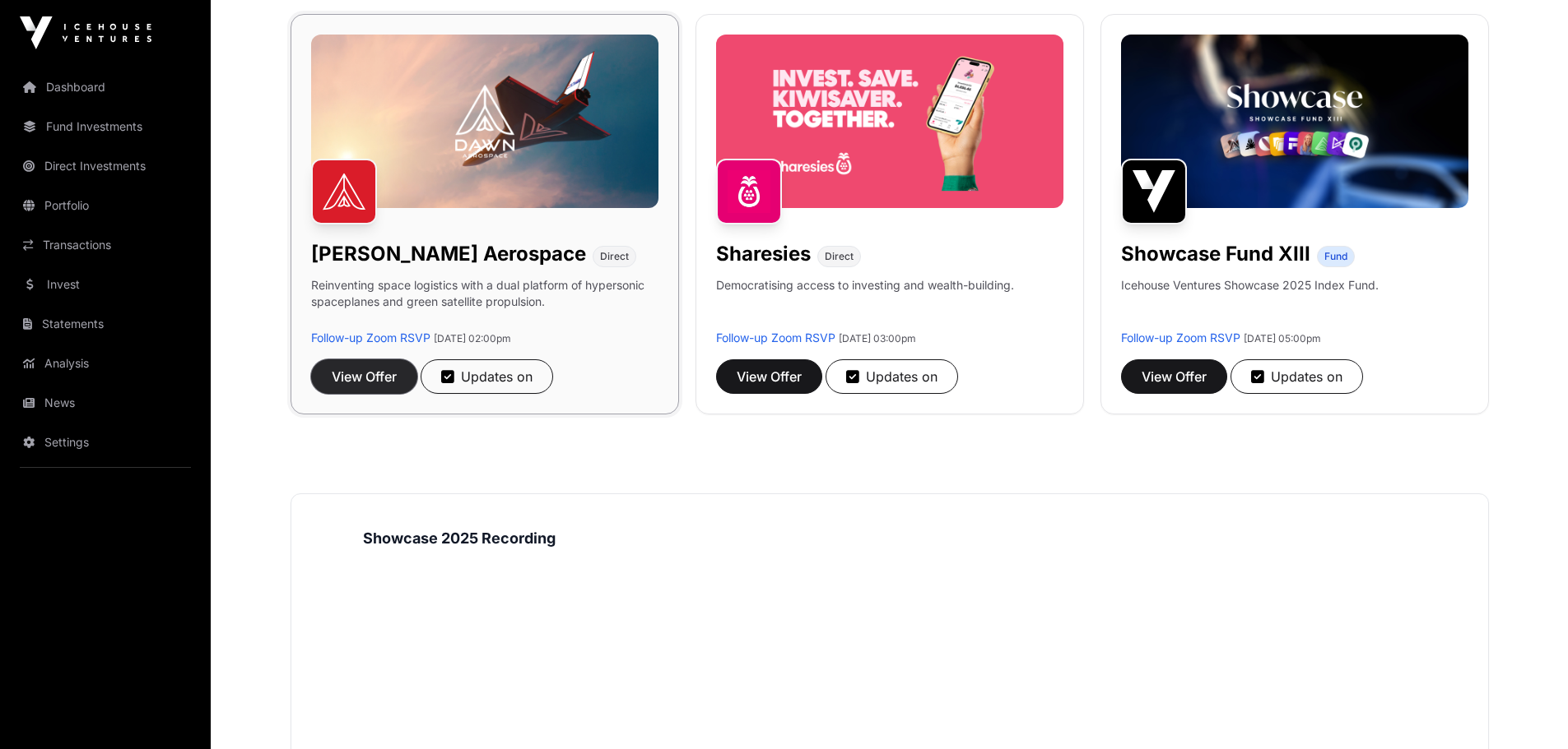
click at [378, 376] on span "View Offer" at bounding box center [365, 377] width 65 height 20
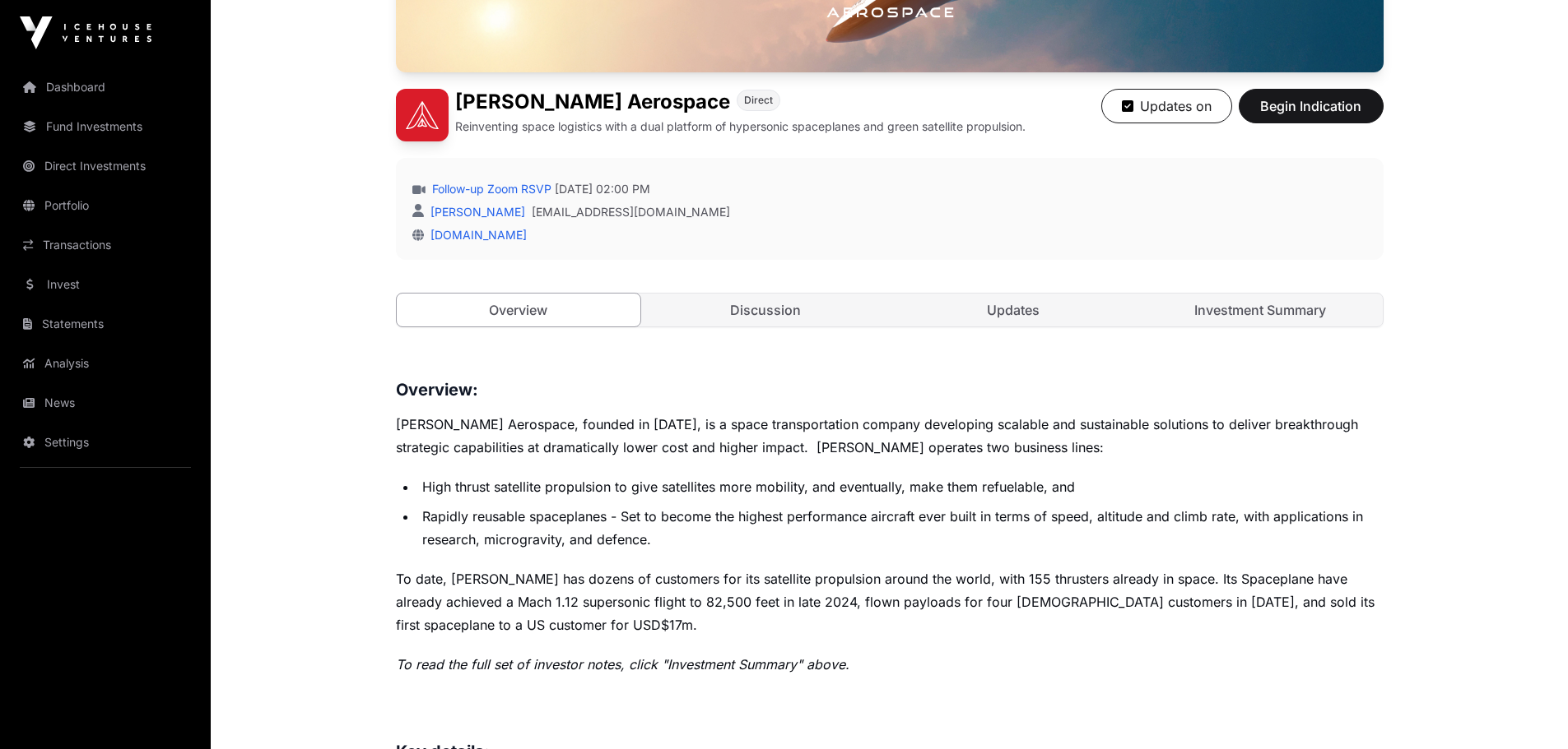
scroll to position [411, 0]
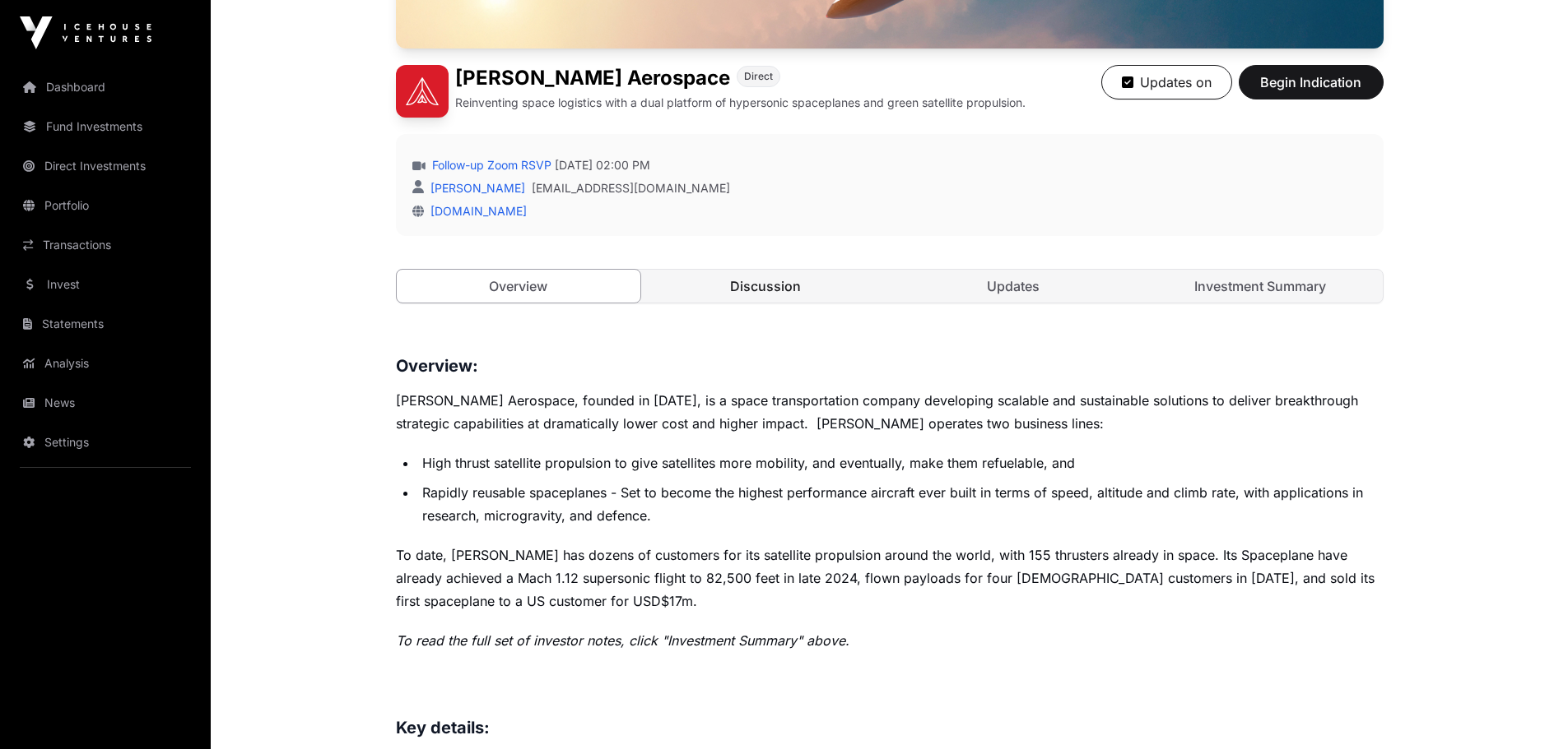
click at [769, 294] on link "Discussion" at bounding box center [766, 286] width 244 height 33
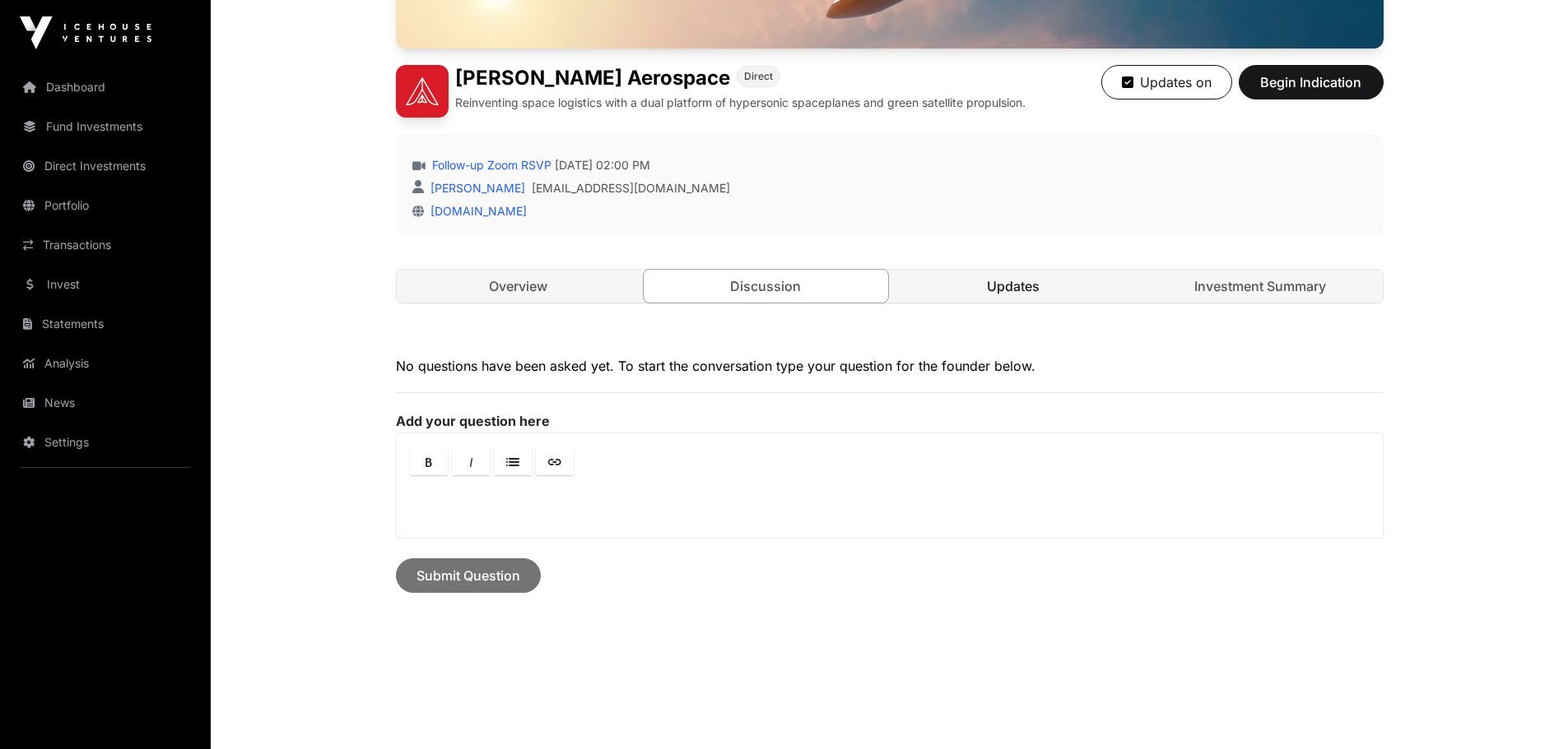
click at [971, 291] on link "Updates" at bounding box center [1014, 286] width 244 height 33
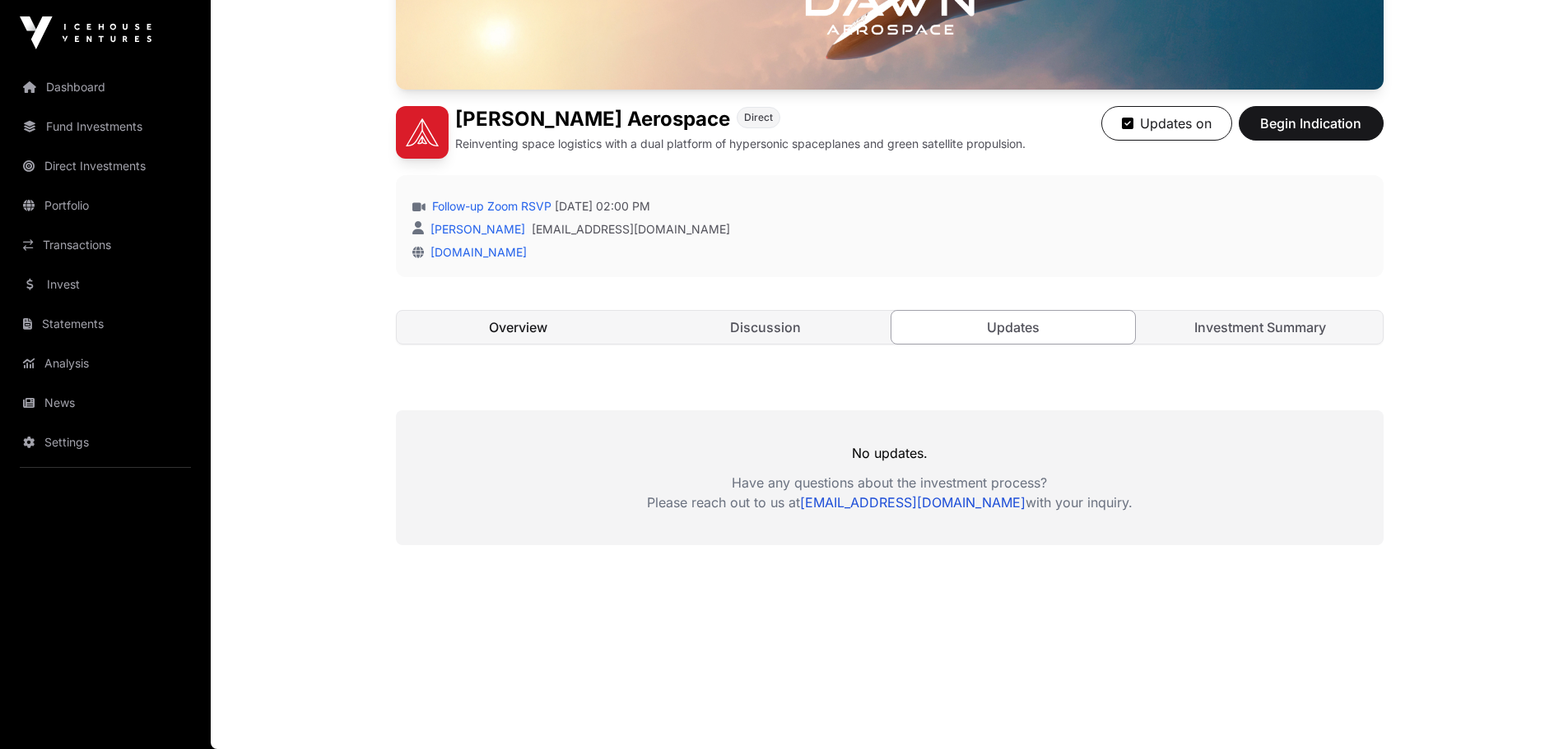
click at [529, 324] on link "Overview" at bounding box center [518, 327] width 244 height 33
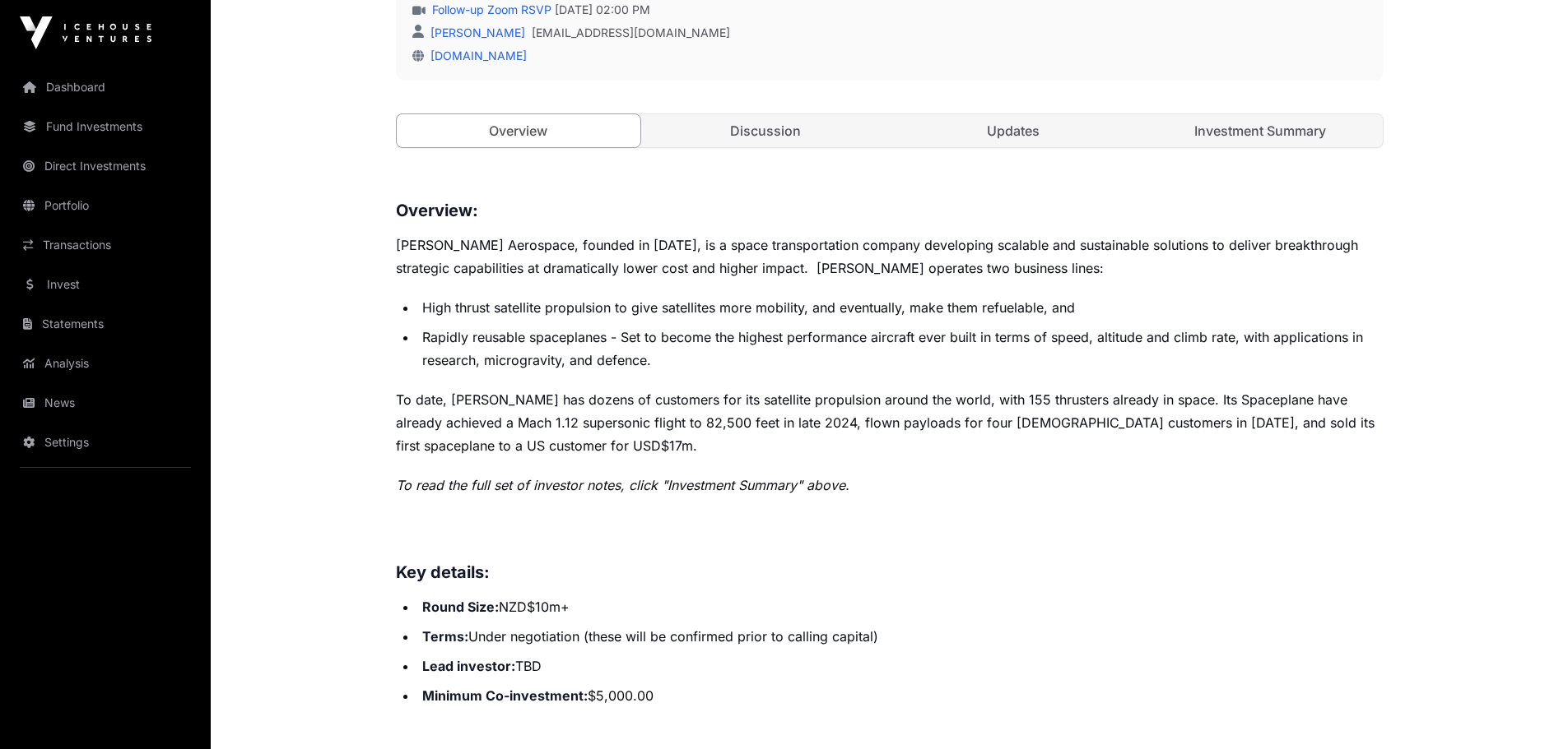
scroll to position [370, 0]
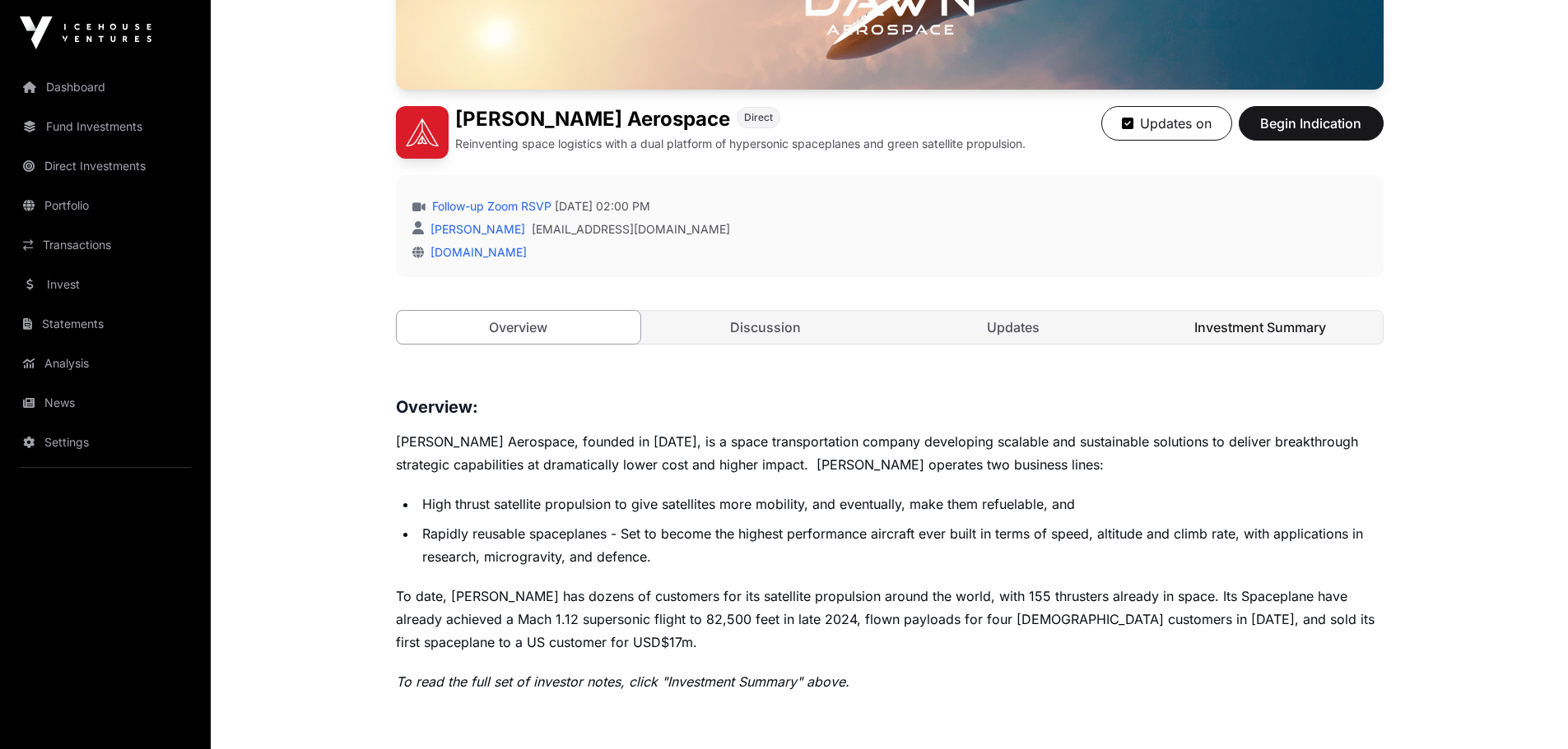
click at [1263, 320] on link "Investment Summary" at bounding box center [1260, 327] width 244 height 33
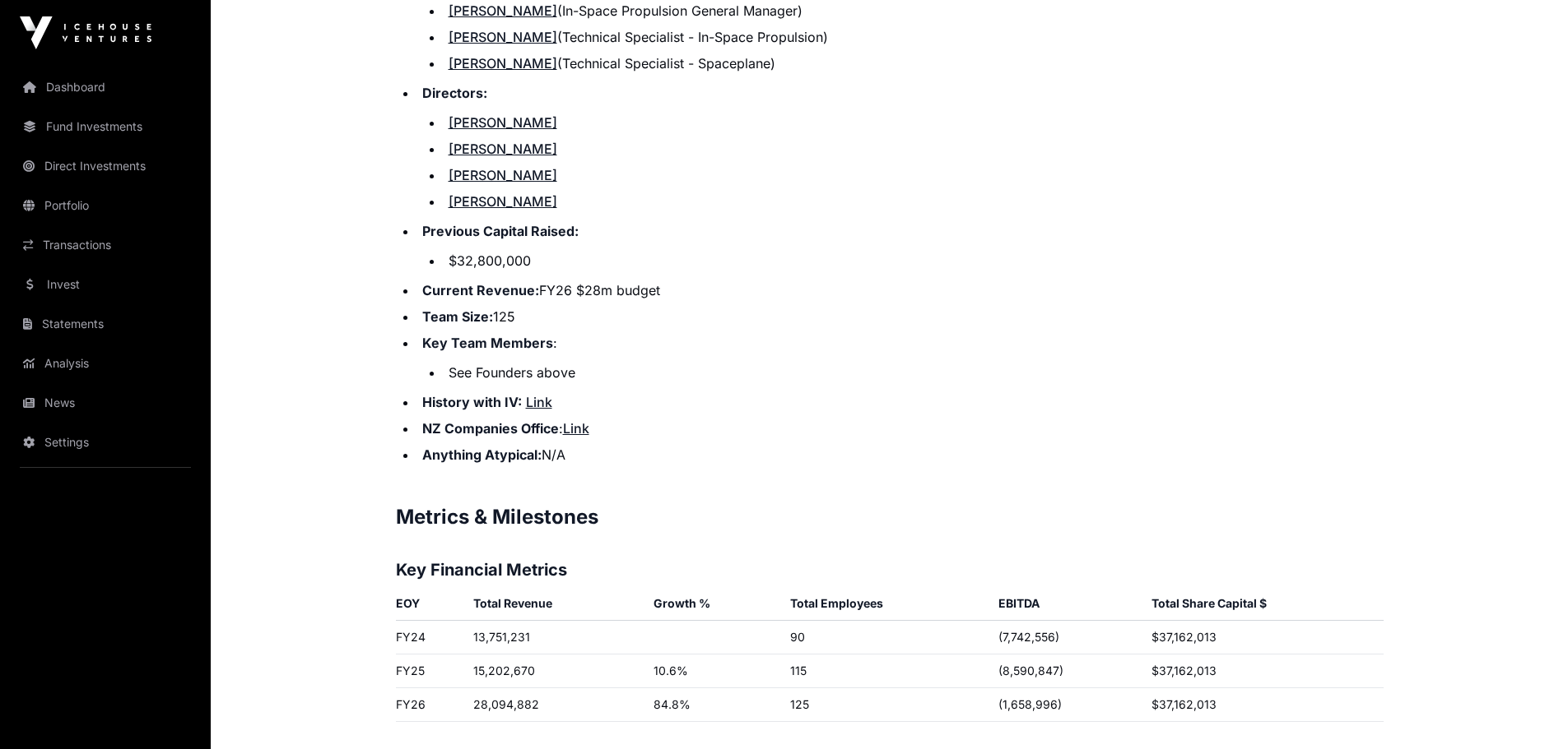
scroll to position [2180, 0]
click at [534, 393] on link "Link" at bounding box center [539, 401] width 26 height 17
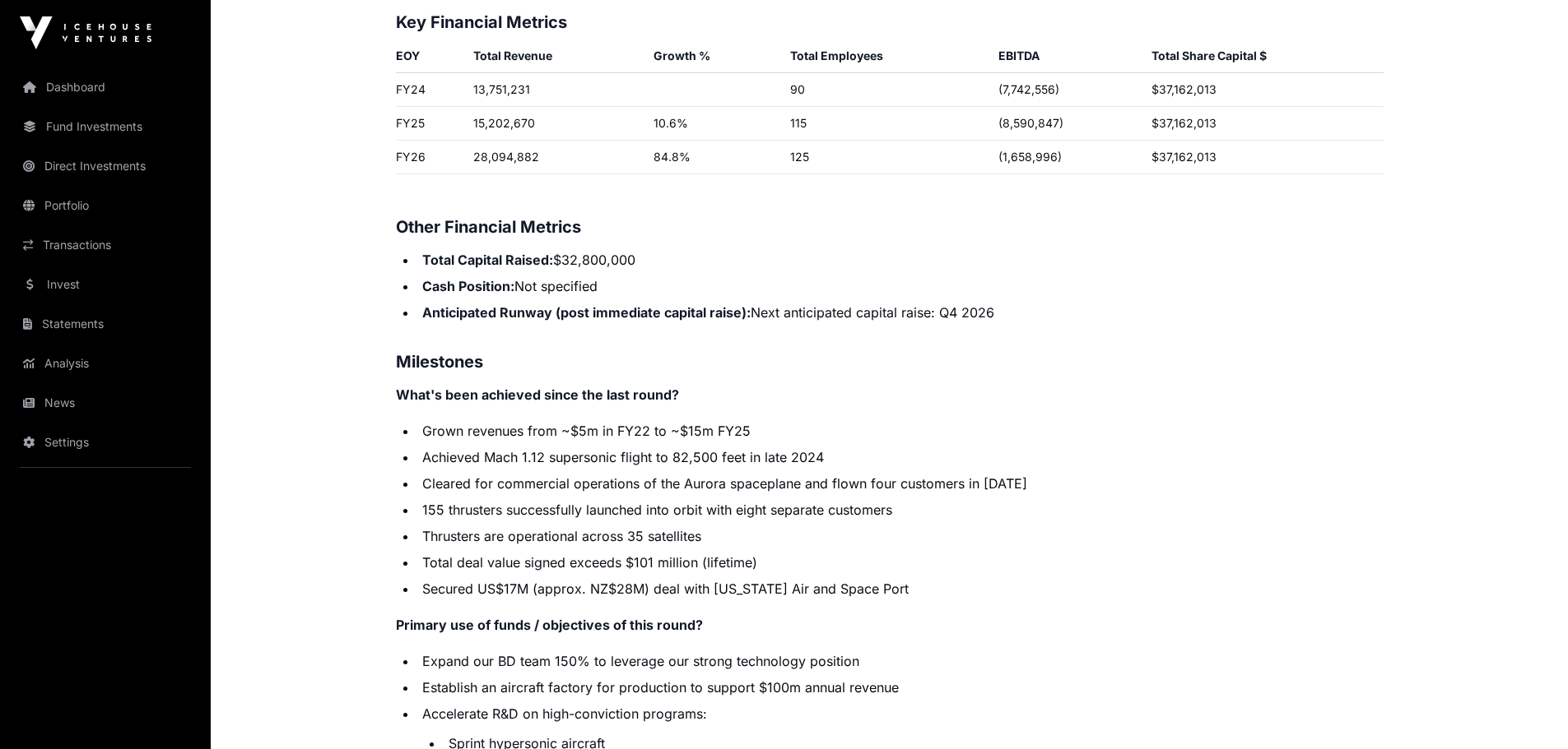
scroll to position [2756, 0]
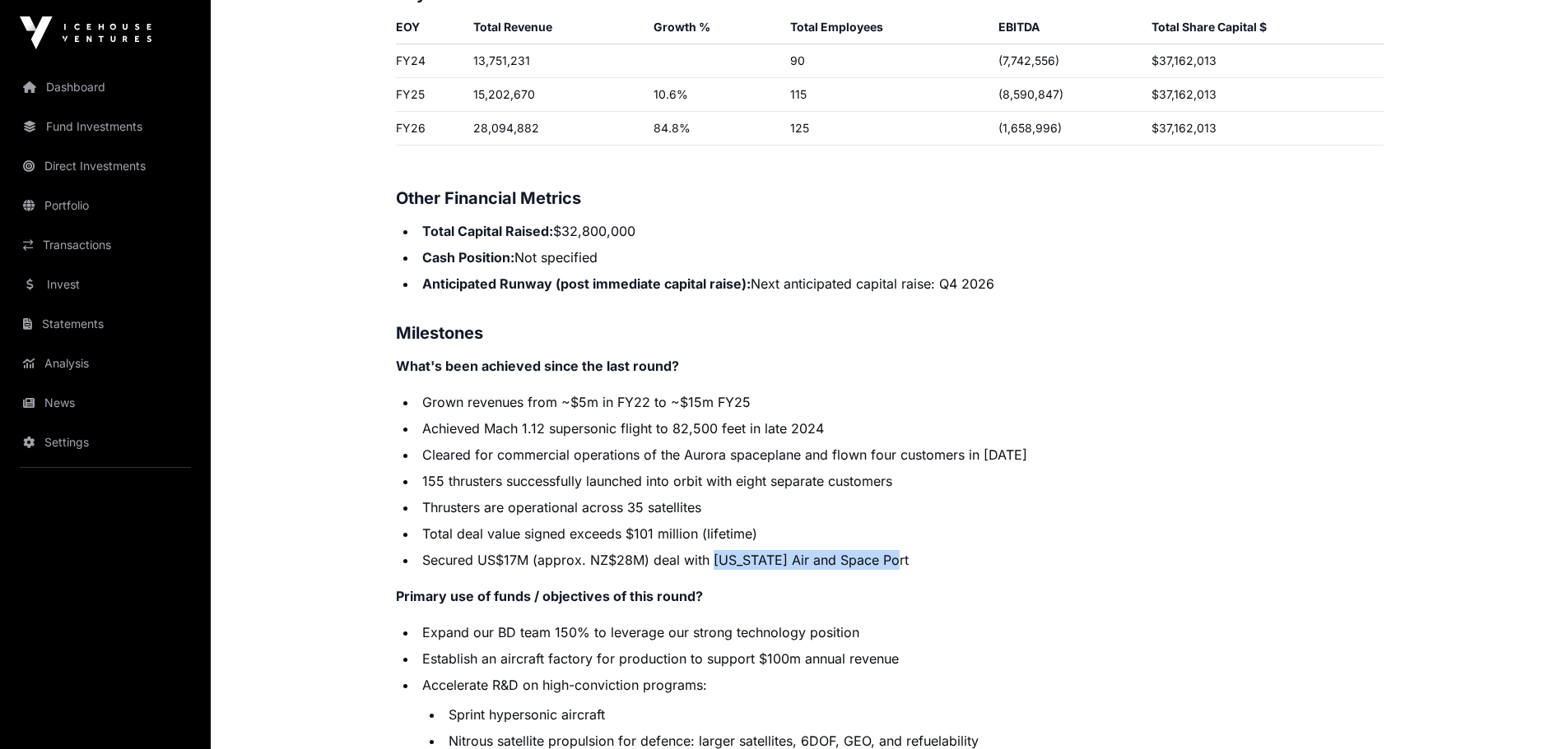
drag, startPoint x: 712, startPoint y: 538, endPoint x: 895, endPoint y: 543, distance: 183.1
click at [895, 550] on li "Secured US$17M (approx. NZ$28M) deal with [US_STATE] Air and Space Port" at bounding box center [900, 560] width 966 height 20
copy li "[US_STATE] Air and Space Port"
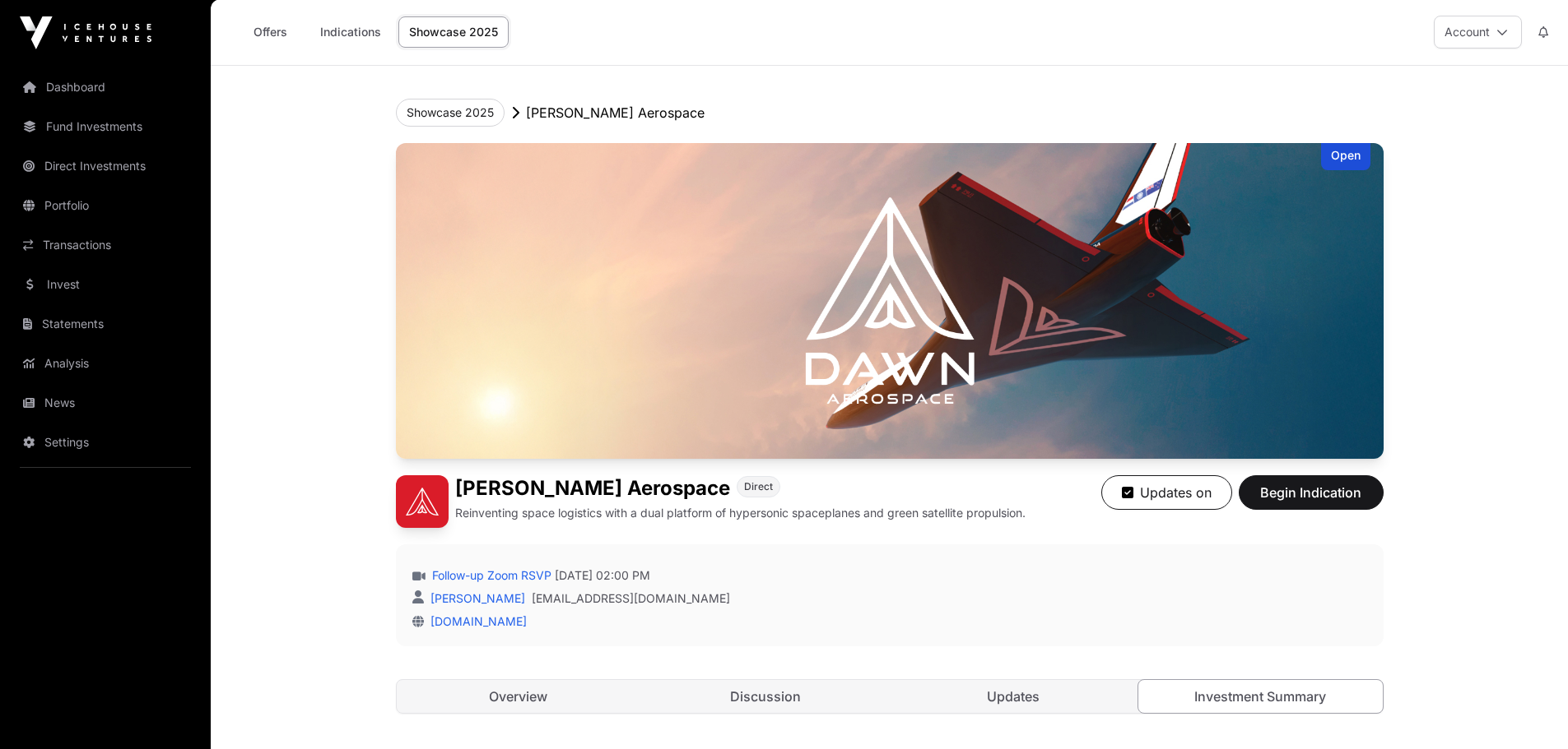
scroll to position [0, 0]
click at [472, 105] on button "Showcase 2025" at bounding box center [450, 113] width 109 height 28
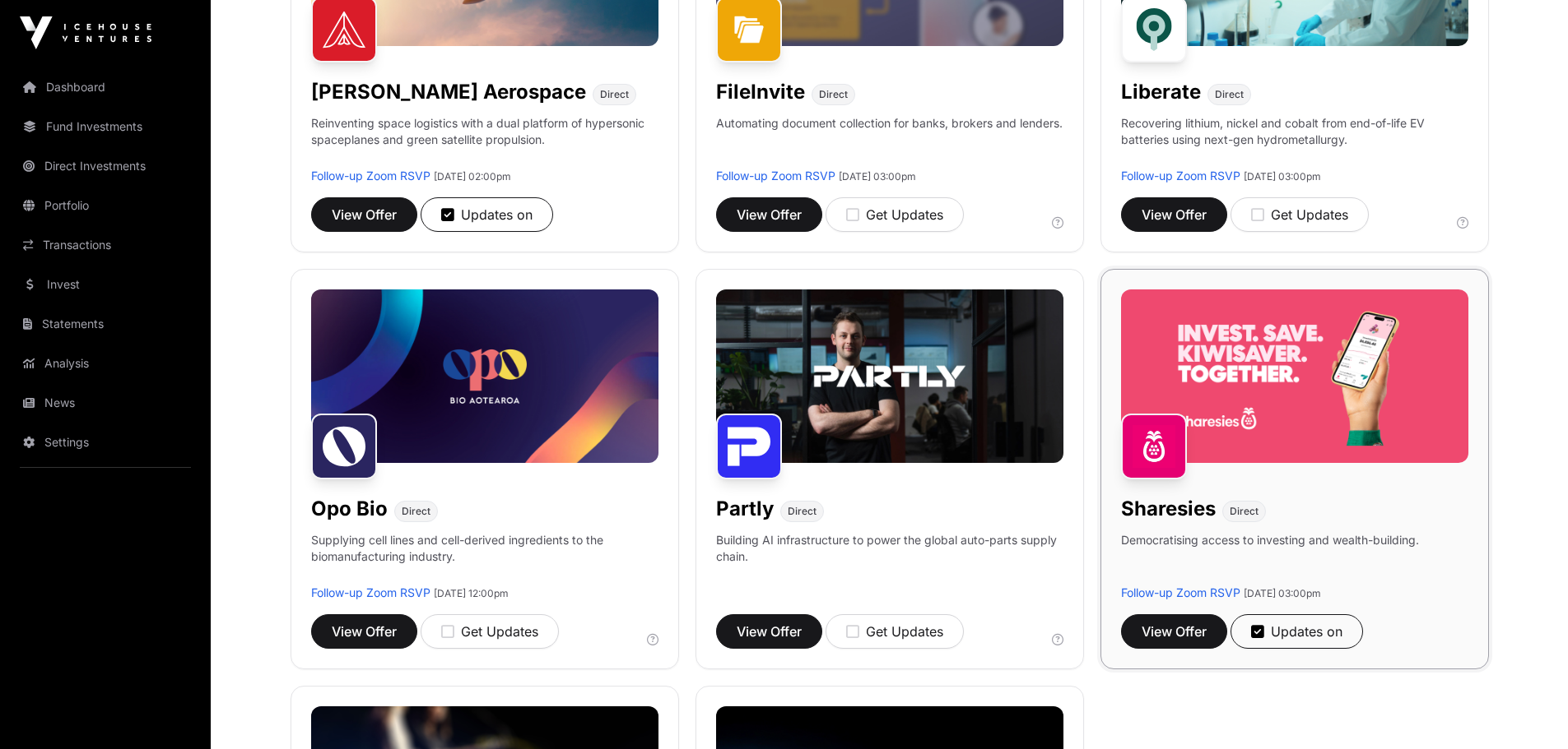
scroll to position [904, 0]
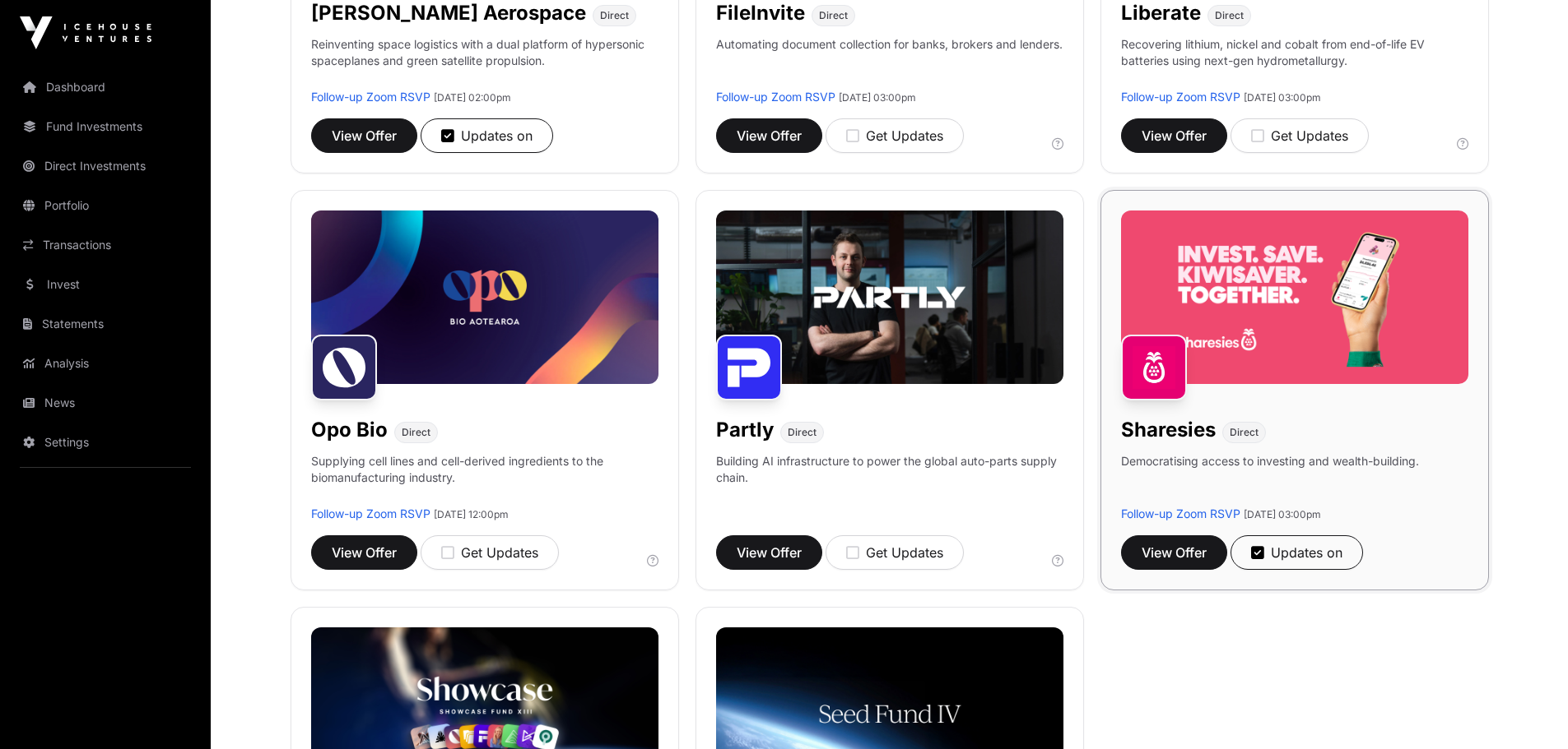
click at [1172, 433] on h1 "Sharesies" at bounding box center [1167, 430] width 94 height 26
click at [1173, 556] on span "View Offer" at bounding box center [1174, 553] width 65 height 20
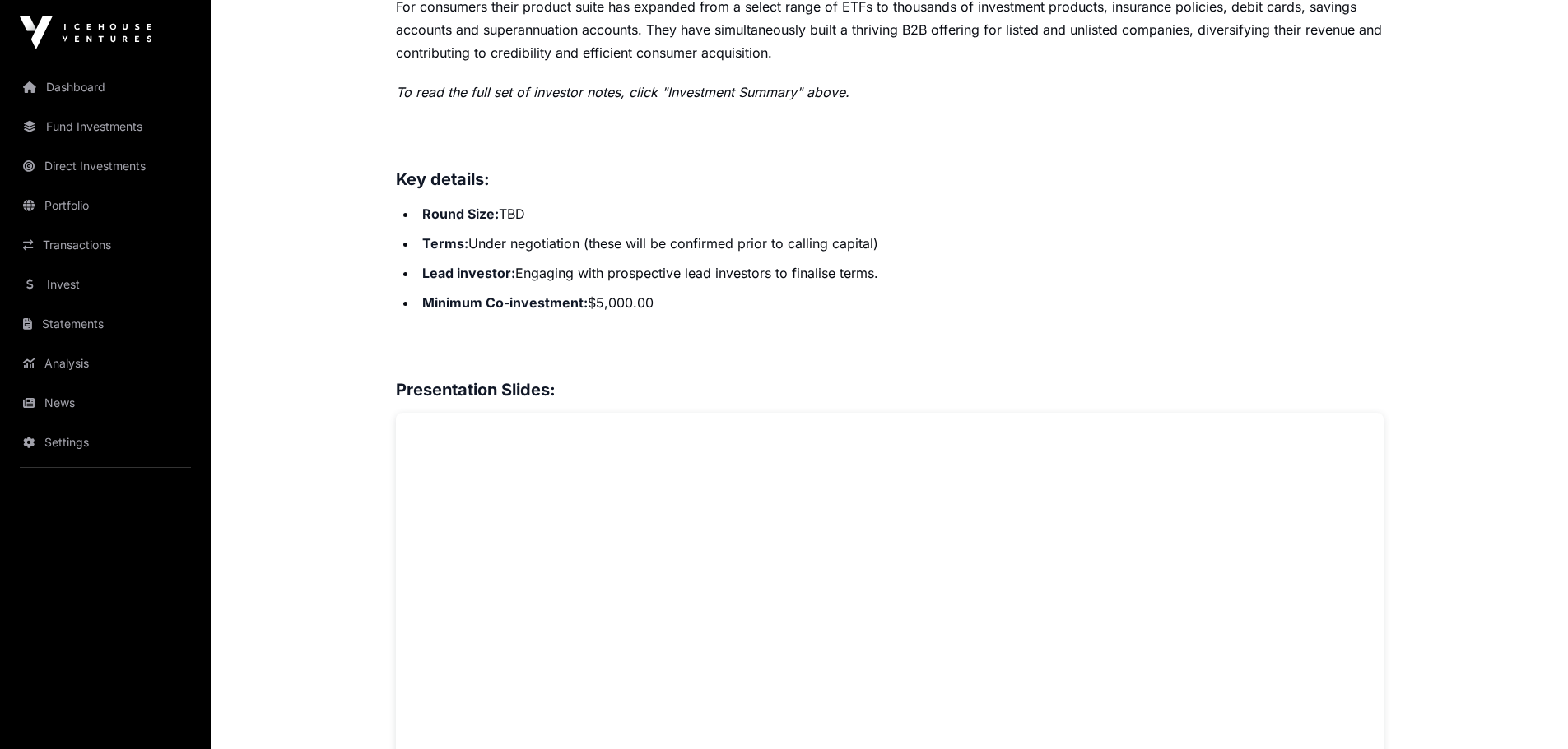
scroll to position [411, 0]
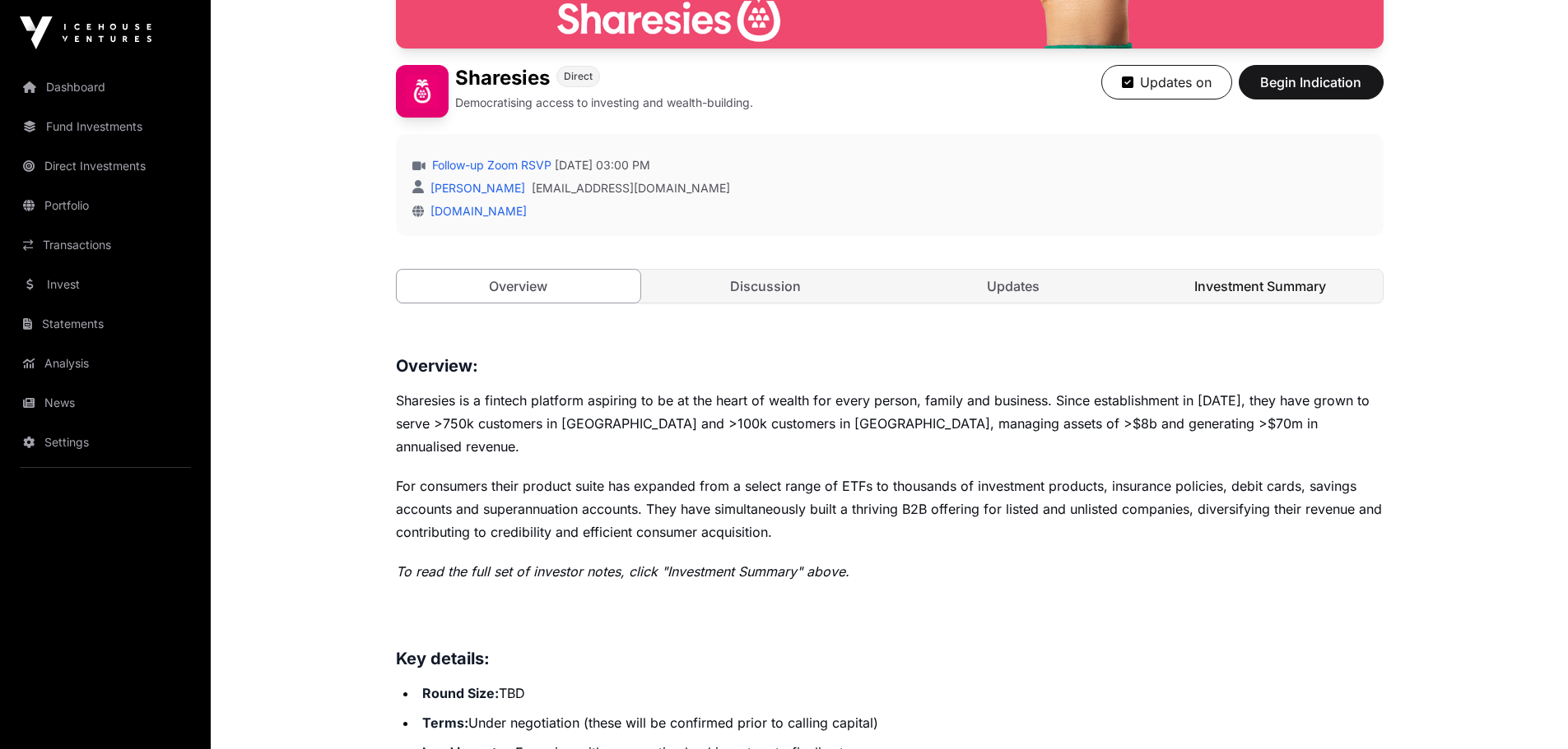
click at [1264, 283] on link "Investment Summary" at bounding box center [1260, 286] width 244 height 33
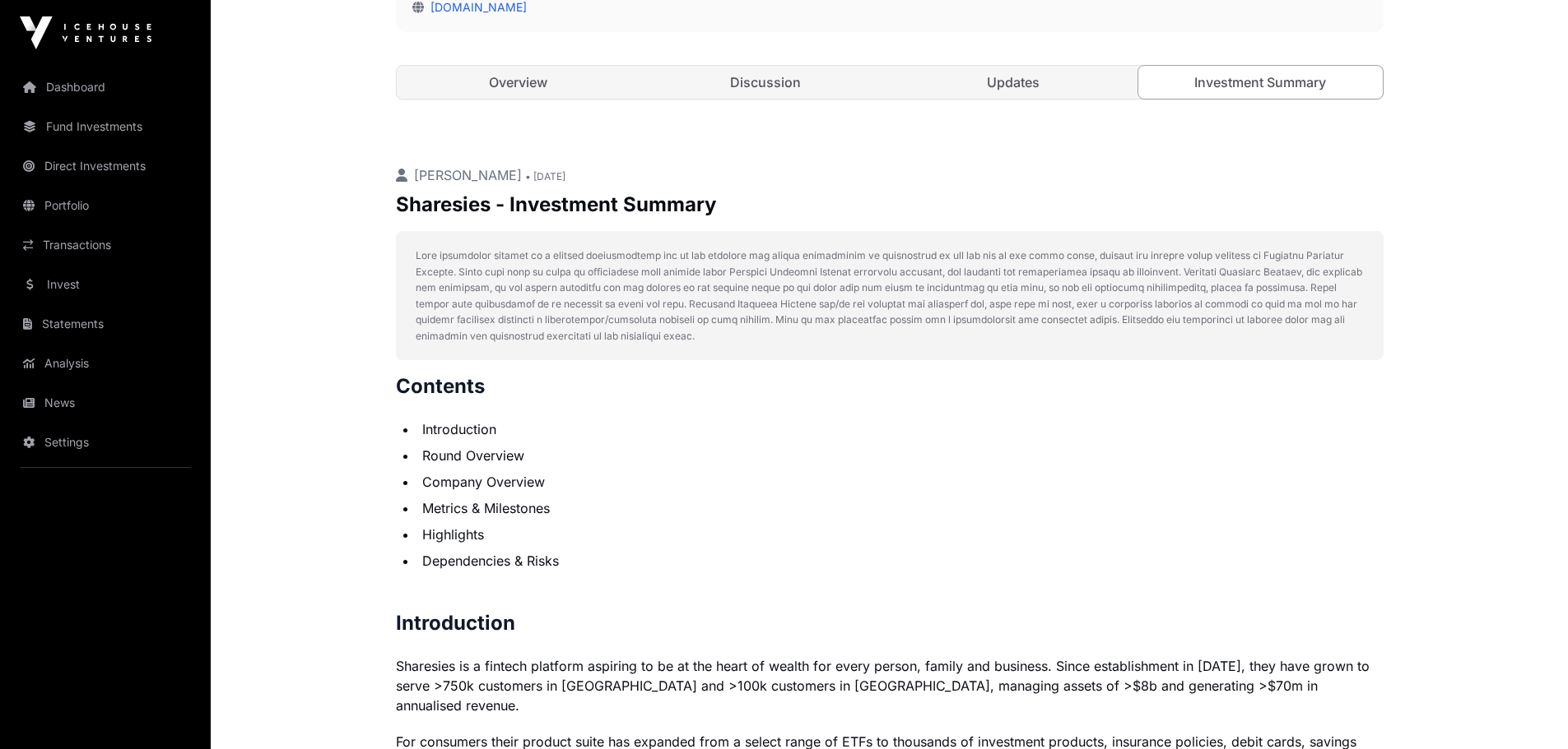
scroll to position [576, 0]
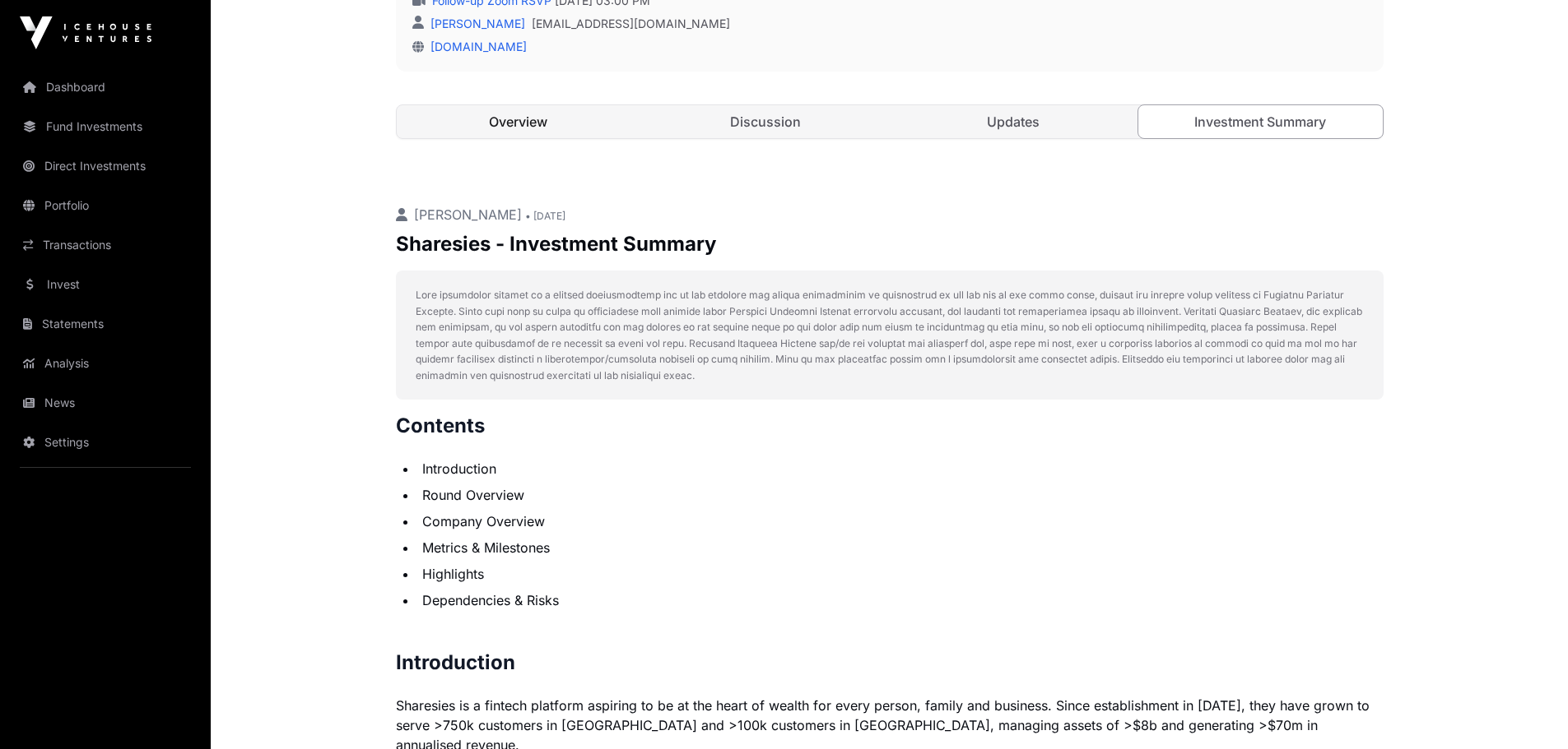
click at [542, 130] on link "Overview" at bounding box center [518, 121] width 244 height 33
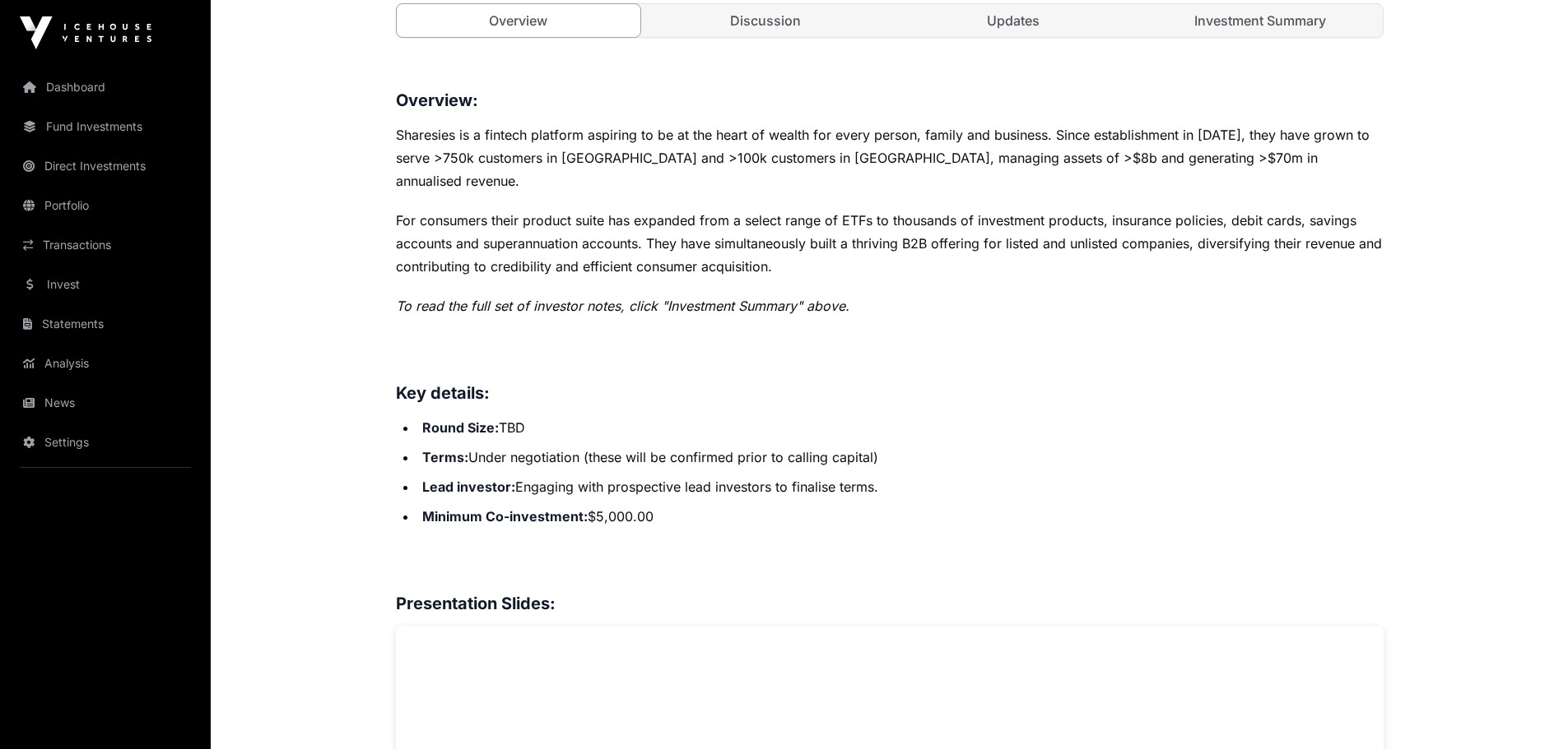
scroll to position [329, 0]
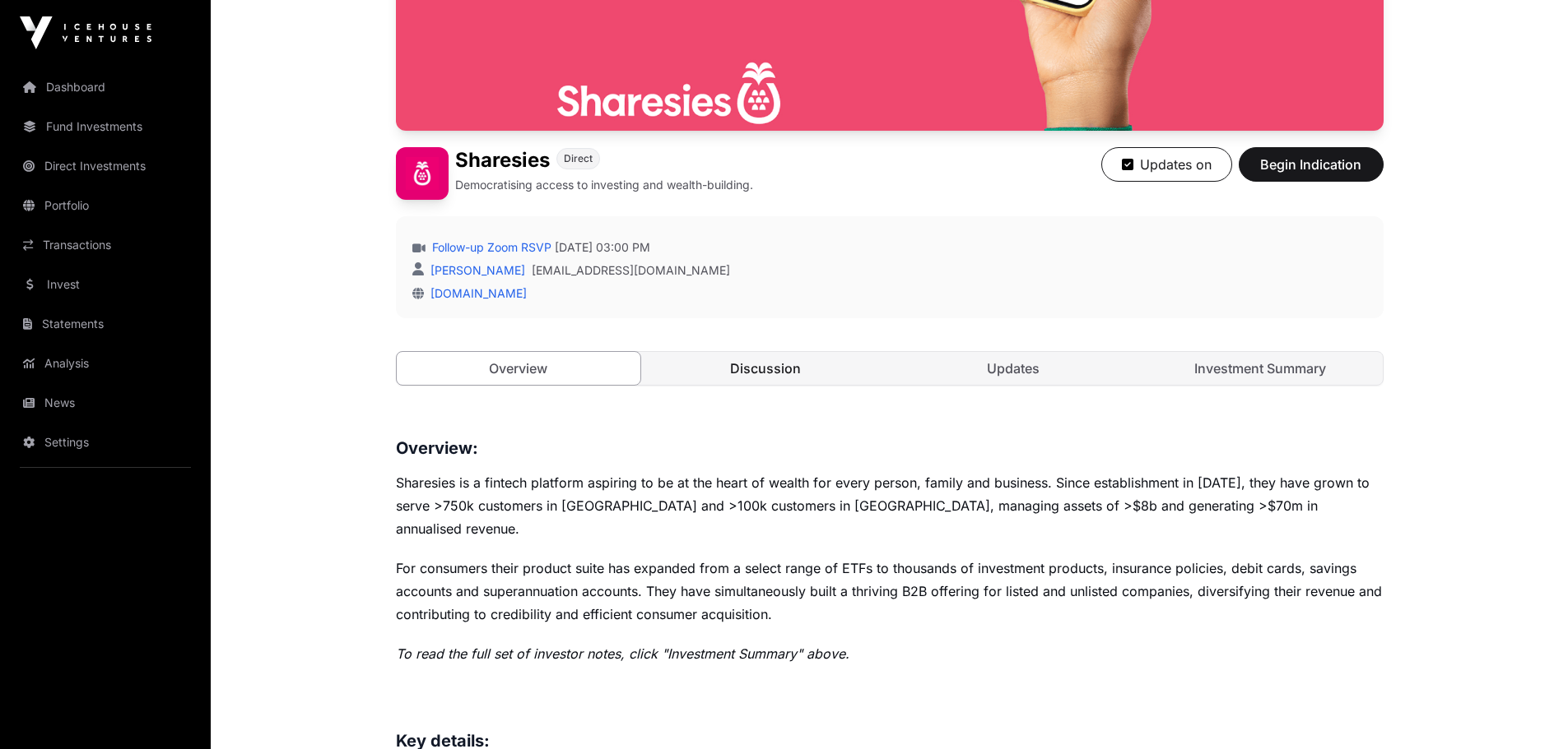
click at [835, 367] on link "Discussion" at bounding box center [766, 368] width 244 height 33
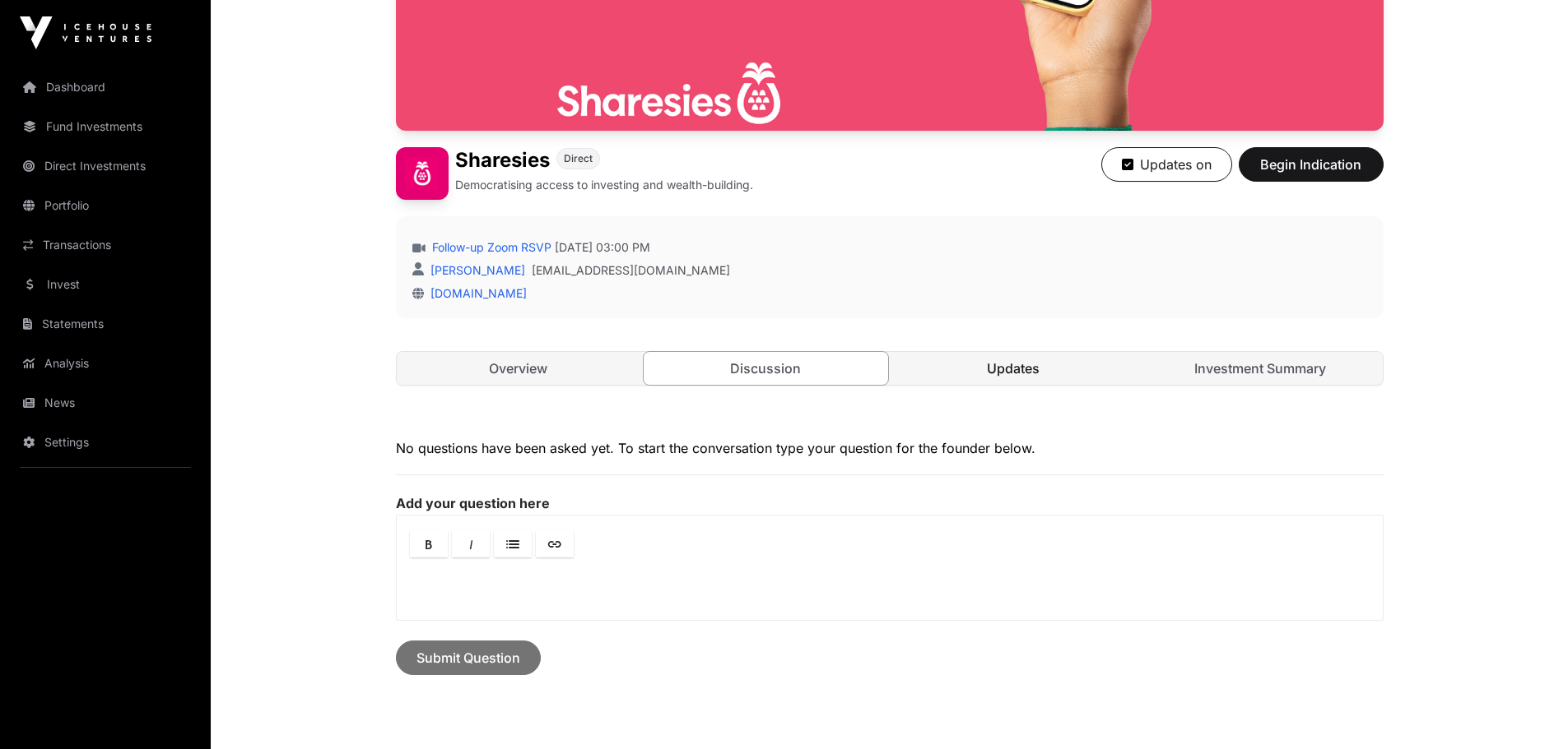
click at [973, 362] on link "Updates" at bounding box center [1014, 368] width 244 height 33
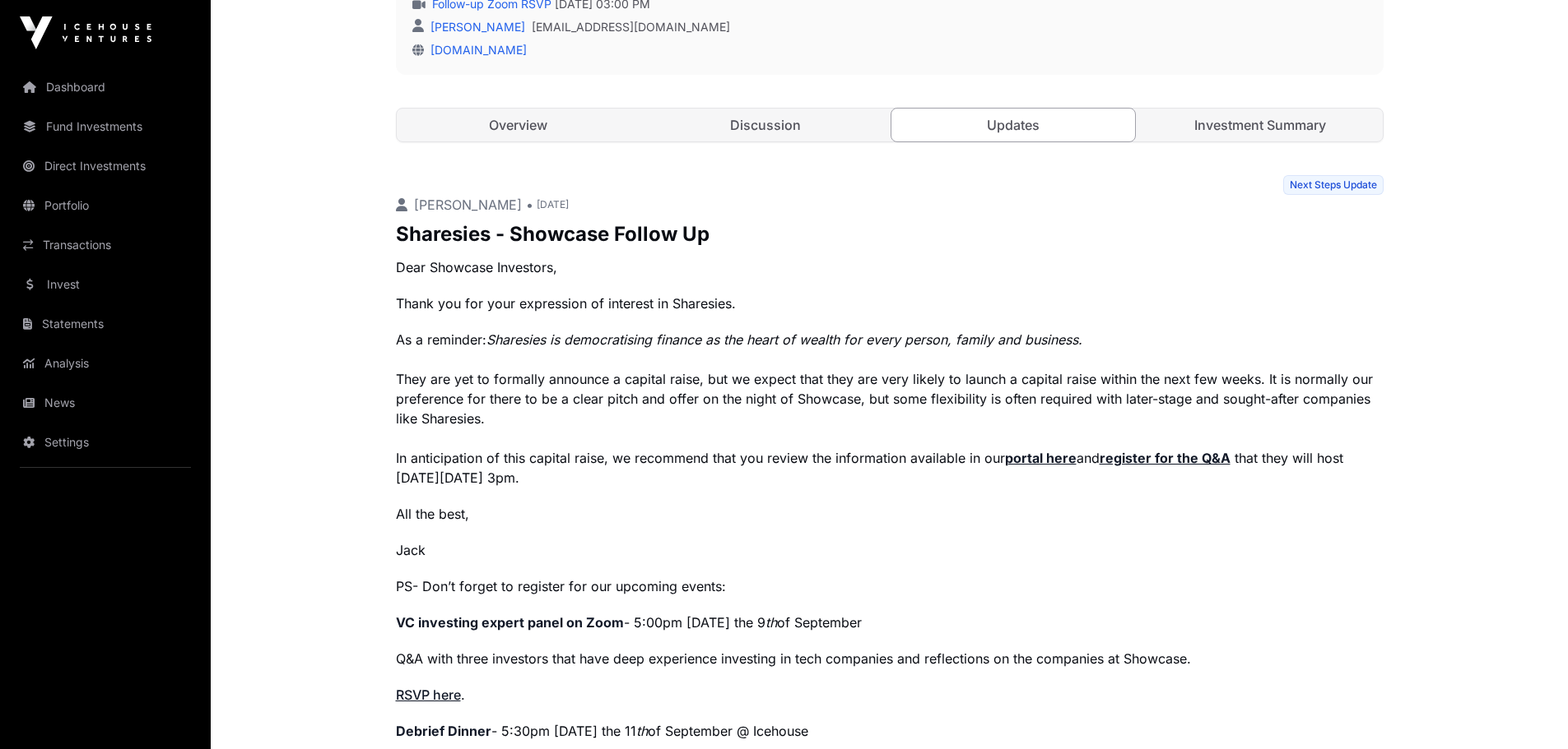
scroll to position [576, 0]
